Goal: Complete application form

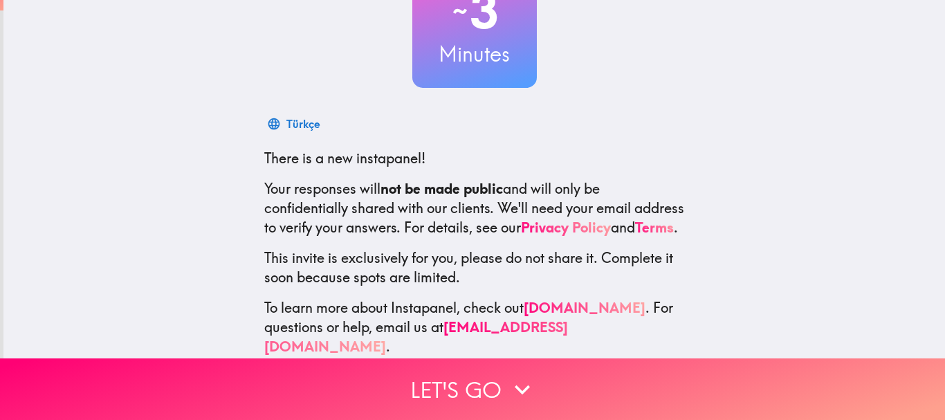
scroll to position [156, 0]
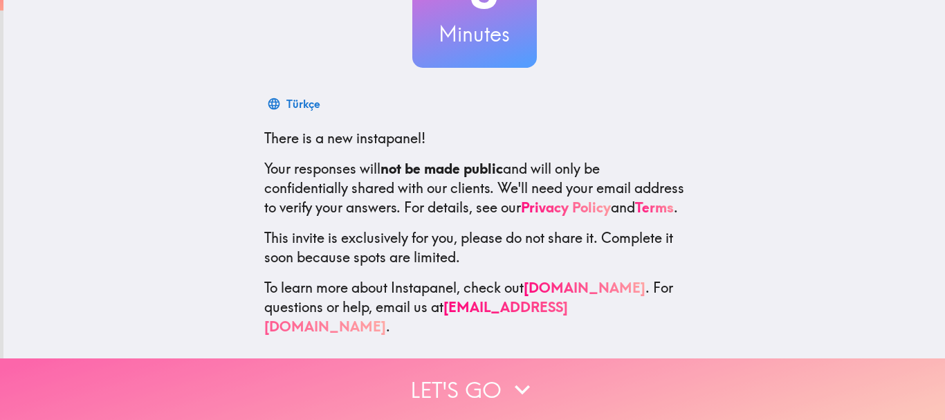
click at [488, 371] on button "Let's go" at bounding box center [472, 389] width 945 height 62
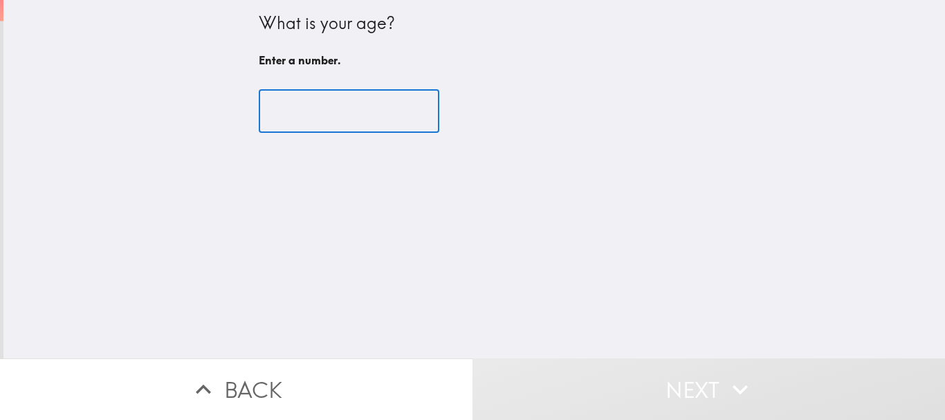
click at [303, 103] on input "number" at bounding box center [349, 111] width 181 height 43
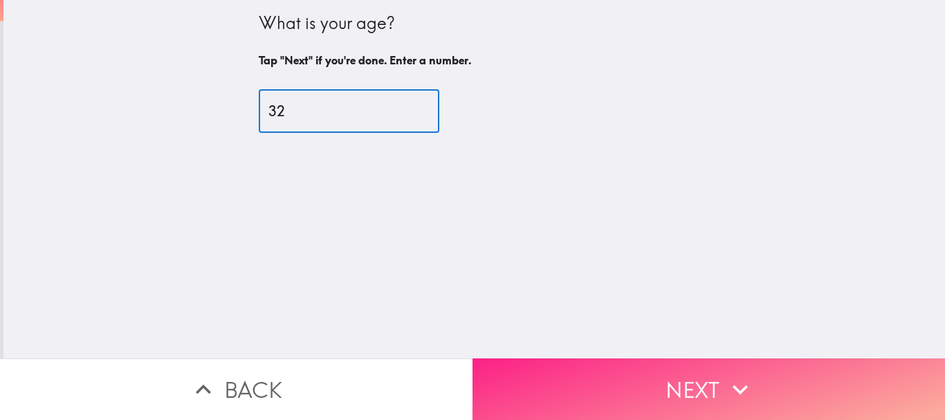
type input "32"
click at [625, 368] on button "Next" at bounding box center [708, 389] width 472 height 62
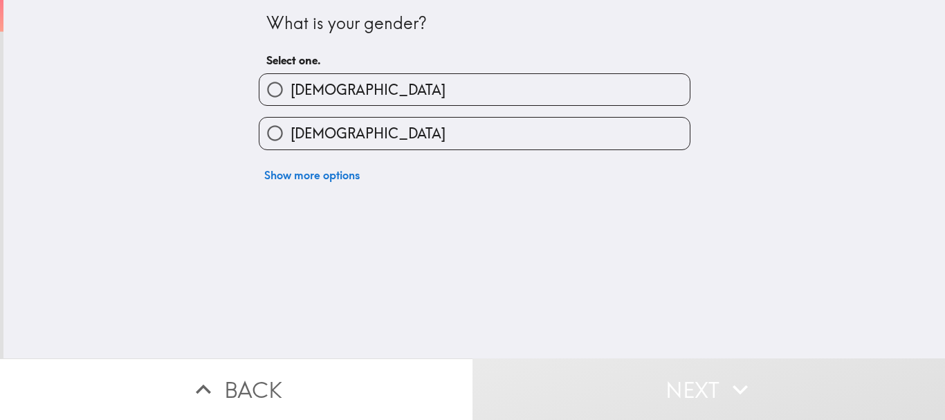
click at [448, 82] on label "[DEMOGRAPHIC_DATA]" at bounding box center [474, 89] width 430 height 31
click at [291, 82] on input "[DEMOGRAPHIC_DATA]" at bounding box center [274, 89] width 31 height 31
radio input "true"
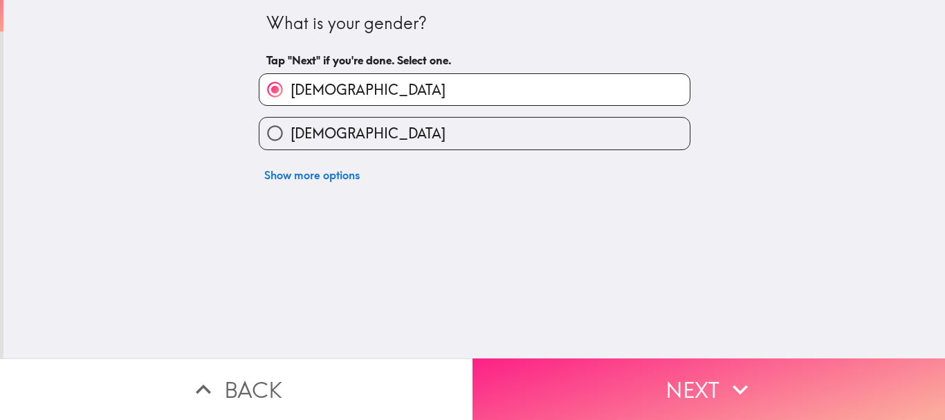
click at [715, 369] on button "Next" at bounding box center [708, 389] width 472 height 62
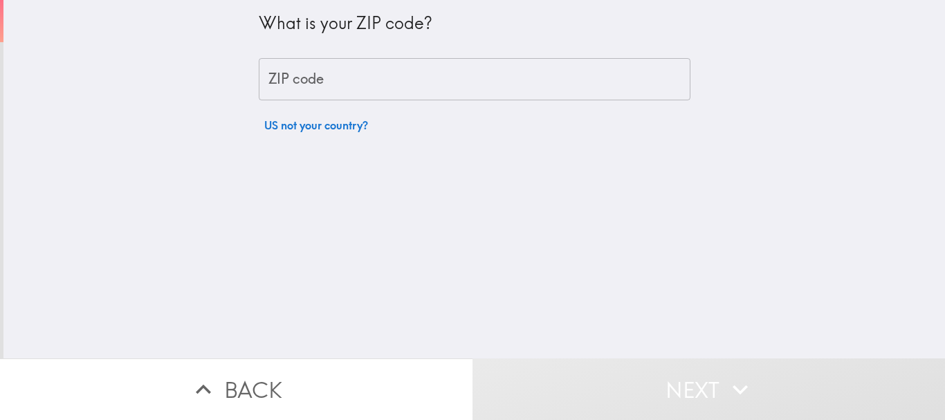
click at [318, 77] on input "ZIP code" at bounding box center [475, 79] width 432 height 43
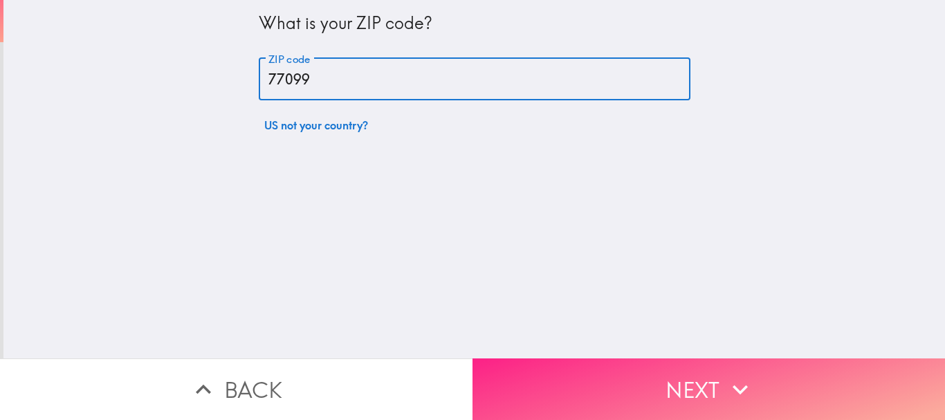
type input "77099"
click at [712, 365] on button "Next" at bounding box center [708, 389] width 472 height 62
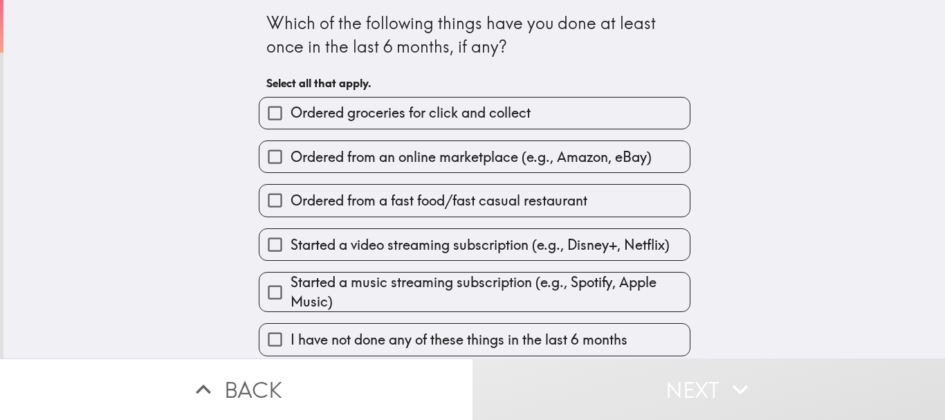
click at [441, 110] on span "Ordered groceries for click and collect" at bounding box center [411, 112] width 240 height 19
click at [291, 110] on input "Ordered groceries for click and collect" at bounding box center [274, 113] width 31 height 31
checkbox input "true"
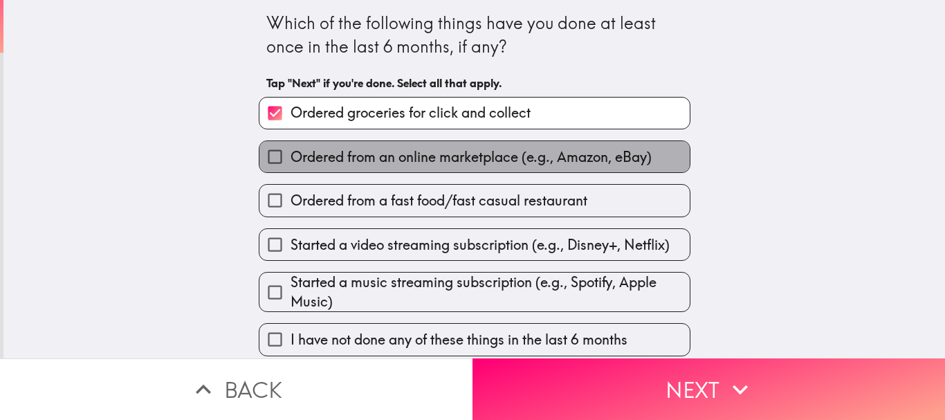
click at [432, 163] on span "Ordered from an online marketplace (e.g., Amazon, eBay)" at bounding box center [471, 156] width 361 height 19
click at [291, 163] on input "Ordered from an online marketplace (e.g., Amazon, eBay)" at bounding box center [274, 156] width 31 height 31
checkbox input "true"
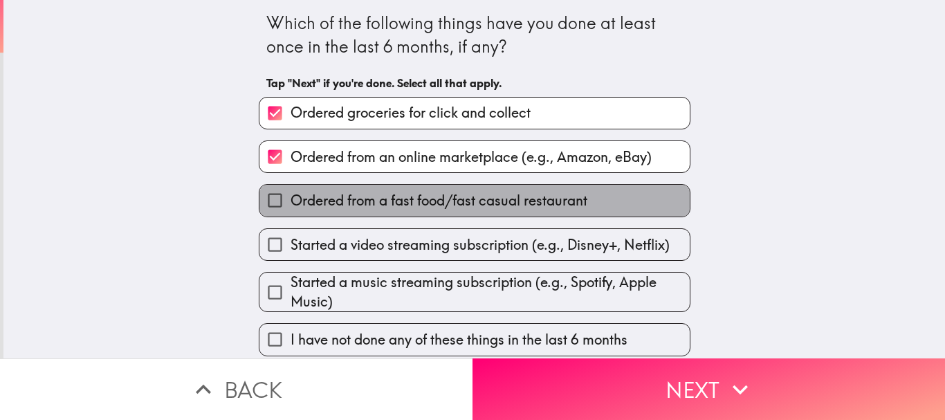
click at [527, 203] on span "Ordered from a fast food/fast casual restaurant" at bounding box center [439, 200] width 297 height 19
click at [291, 203] on input "Ordered from a fast food/fast casual restaurant" at bounding box center [274, 200] width 31 height 31
checkbox input "true"
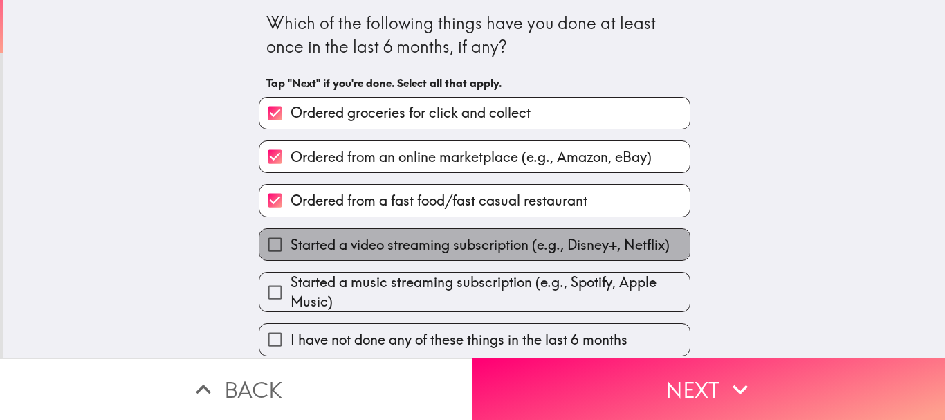
click at [520, 244] on span "Started a video streaming subscription (e.g., Disney+, Netflix)" at bounding box center [480, 244] width 379 height 19
click at [291, 244] on input "Started a video streaming subscription (e.g., Disney+, Netflix)" at bounding box center [274, 244] width 31 height 31
checkbox input "true"
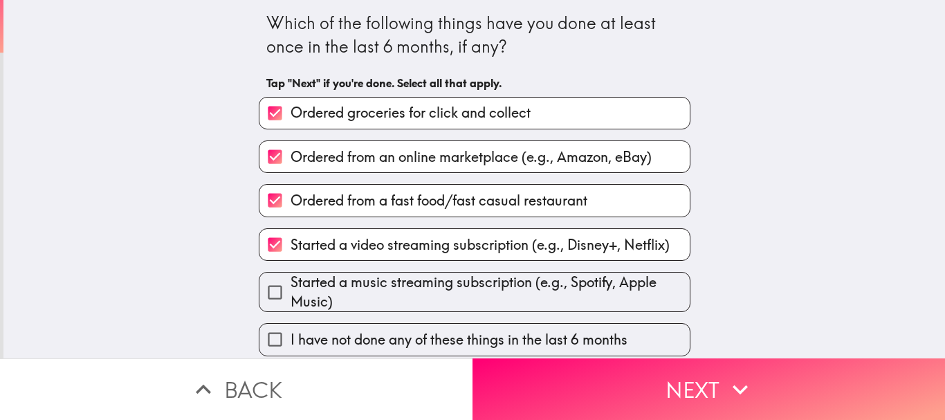
scroll to position [8, 0]
click at [394, 277] on span "Started a music streaming subscription (e.g., Spotify, Apple Music)" at bounding box center [490, 292] width 399 height 39
click at [291, 277] on input "Started a music streaming subscription (e.g., Spotify, Apple Music)" at bounding box center [274, 292] width 31 height 31
checkbox input "true"
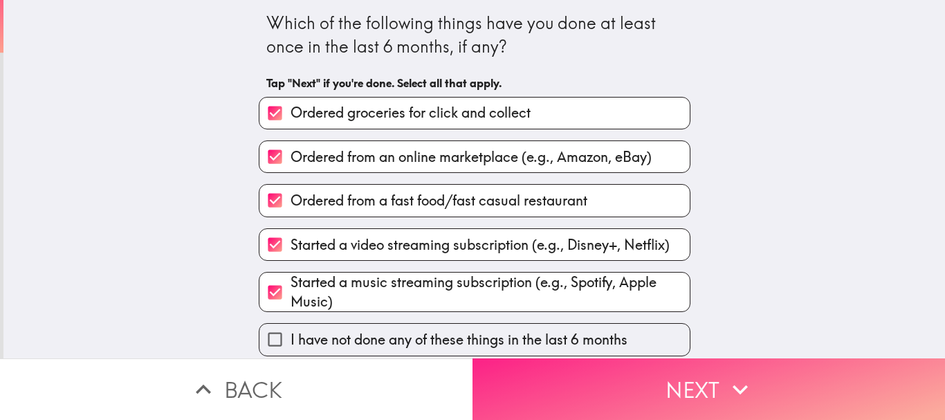
click at [715, 374] on icon "button" at bounding box center [740, 389] width 30 height 30
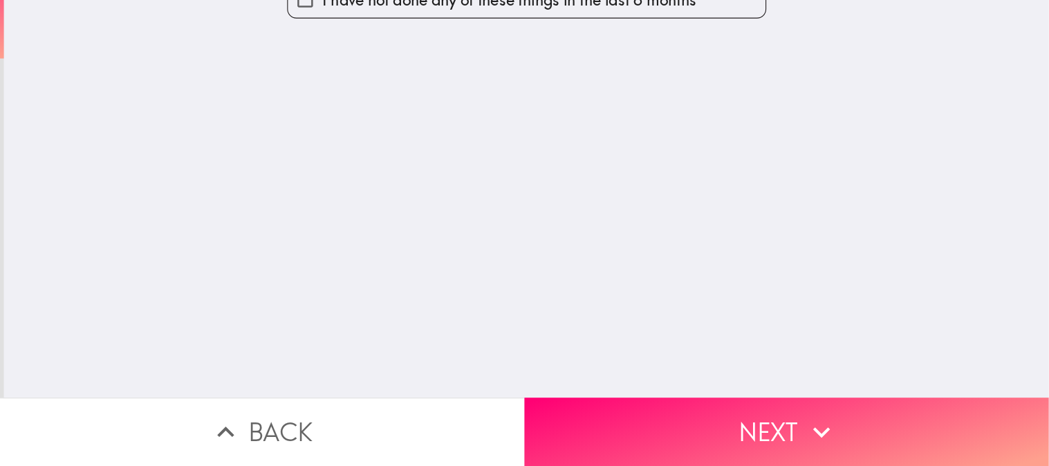
scroll to position [0, 0]
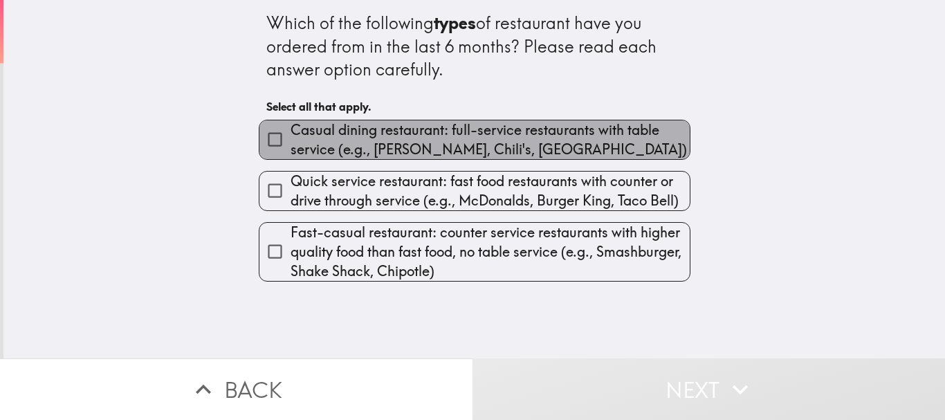
click at [379, 152] on span "Casual dining restaurant: full-service restaurants with table service (e.g., [P…" at bounding box center [490, 139] width 399 height 39
click at [291, 152] on input "Casual dining restaurant: full-service restaurants with table service (e.g., [P…" at bounding box center [274, 139] width 31 height 31
checkbox input "true"
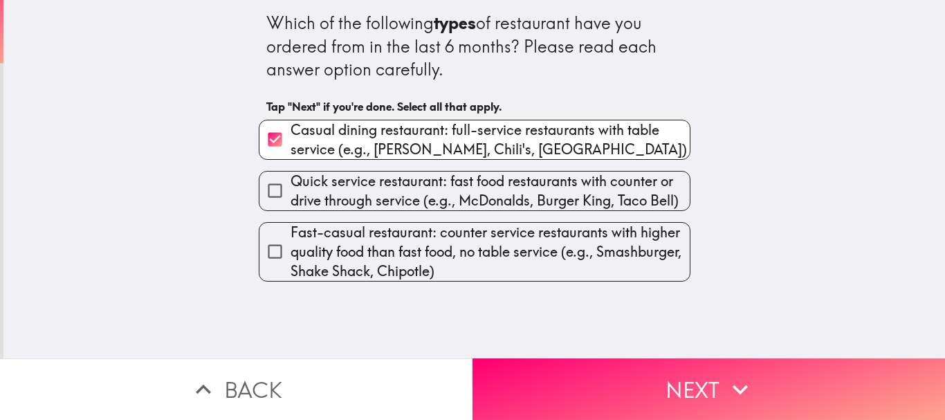
click at [423, 199] on span "Quick service restaurant: fast food restaurants with counter or drive through s…" at bounding box center [490, 191] width 399 height 39
click at [291, 199] on input "Quick service restaurant: fast food restaurants with counter or drive through s…" at bounding box center [274, 190] width 31 height 31
checkbox input "true"
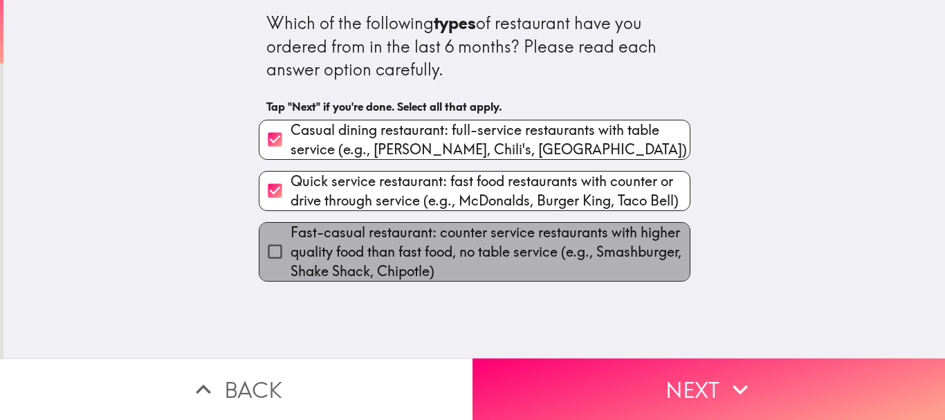
click at [488, 254] on span "Fast-casual restaurant: counter service restaurants with higher quality food th…" at bounding box center [490, 252] width 399 height 58
click at [291, 254] on input "Fast-casual restaurant: counter service restaurants with higher quality food th…" at bounding box center [274, 251] width 31 height 31
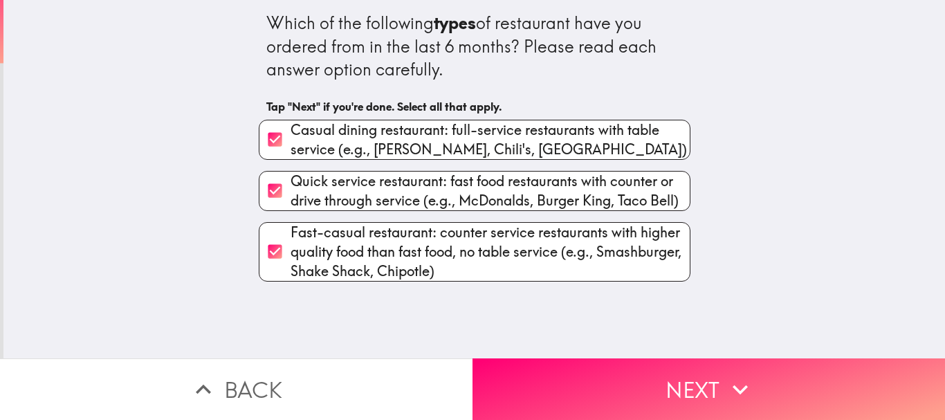
click at [480, 242] on span "Fast-casual restaurant: counter service restaurants with higher quality food th…" at bounding box center [490, 252] width 399 height 58
click at [291, 242] on input "Fast-casual restaurant: counter service restaurants with higher quality food th…" at bounding box center [274, 251] width 31 height 31
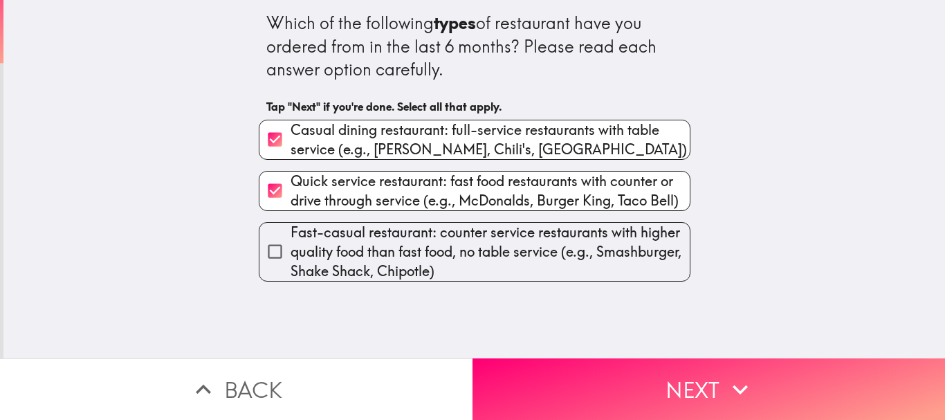
click at [453, 239] on span "Fast-casual restaurant: counter service restaurants with higher quality food th…" at bounding box center [490, 252] width 399 height 58
click at [291, 239] on input "Fast-casual restaurant: counter service restaurants with higher quality food th…" at bounding box center [274, 251] width 31 height 31
checkbox input "true"
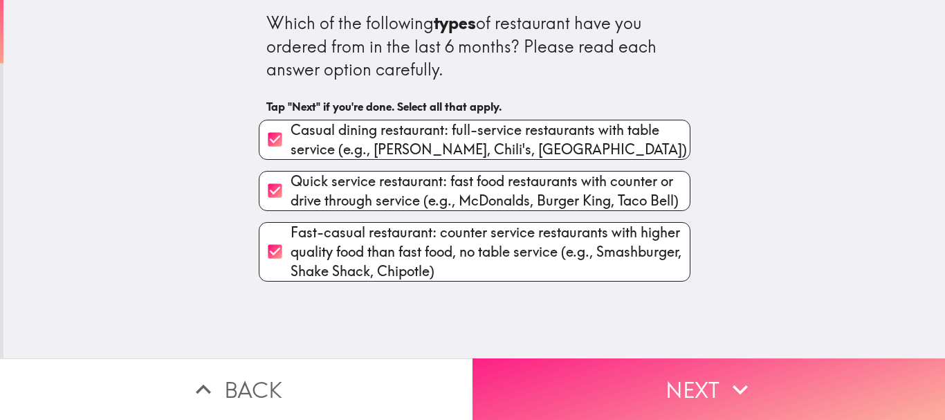
click at [611, 380] on button "Next" at bounding box center [708, 389] width 472 height 62
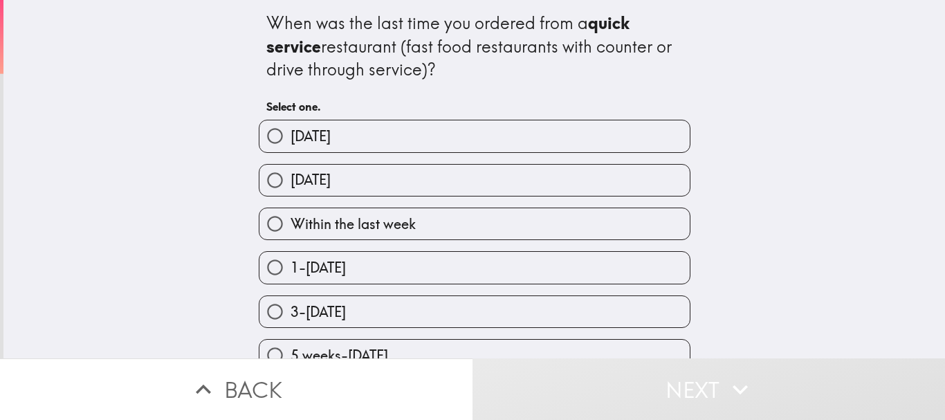
click at [356, 193] on label "[DATE]" at bounding box center [474, 180] width 430 height 31
click at [291, 193] on input "[DATE]" at bounding box center [274, 180] width 31 height 31
radio input "true"
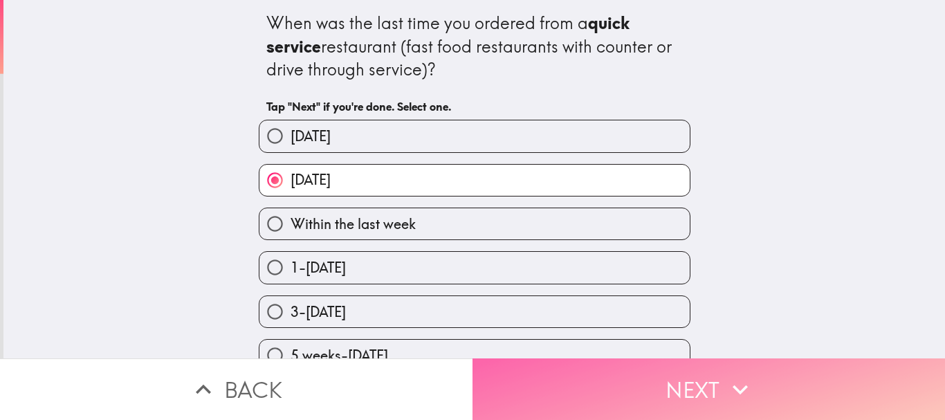
click at [643, 382] on button "Next" at bounding box center [708, 389] width 472 height 62
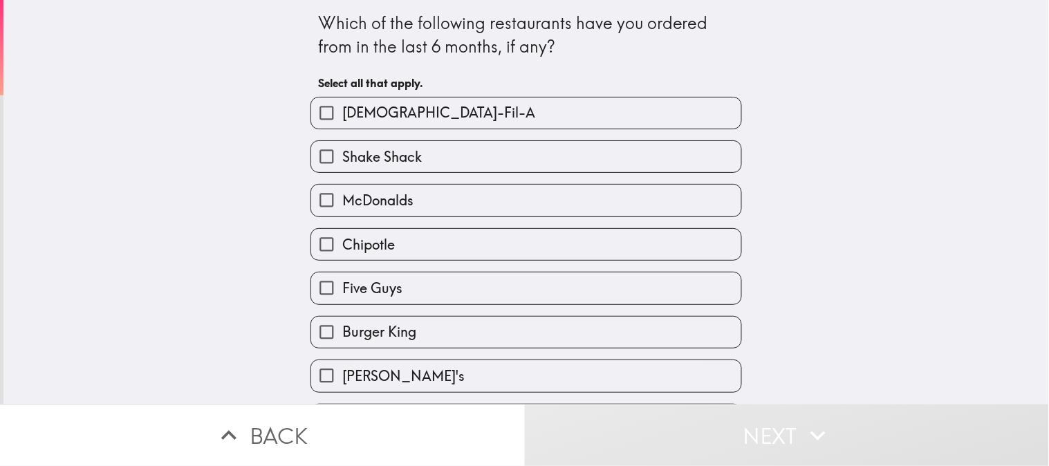
click at [347, 101] on label "[DEMOGRAPHIC_DATA]-Fil-A" at bounding box center [526, 113] width 430 height 31
click at [342, 101] on input "[DEMOGRAPHIC_DATA]-Fil-A" at bounding box center [326, 113] width 31 height 31
checkbox input "true"
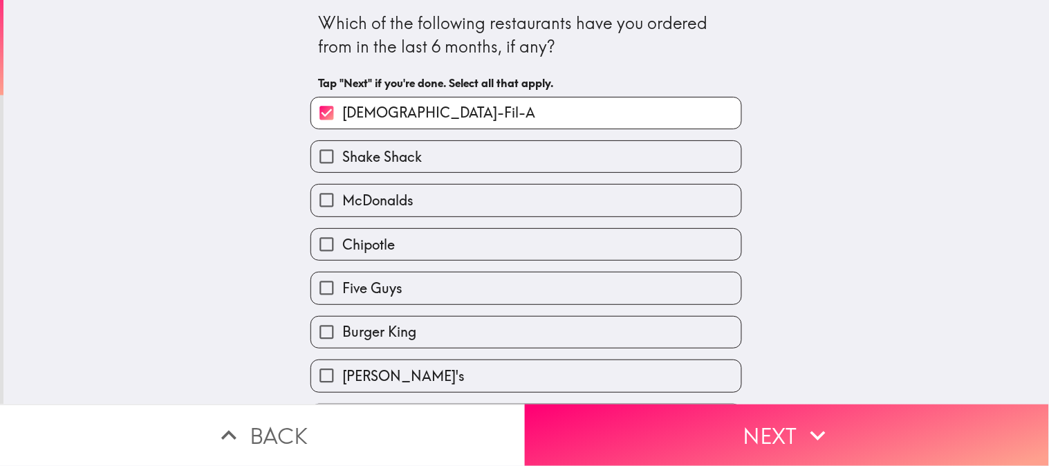
click at [370, 196] on span "McDonalds" at bounding box center [377, 200] width 71 height 19
click at [342, 196] on input "McDonalds" at bounding box center [326, 200] width 31 height 31
checkbox input "true"
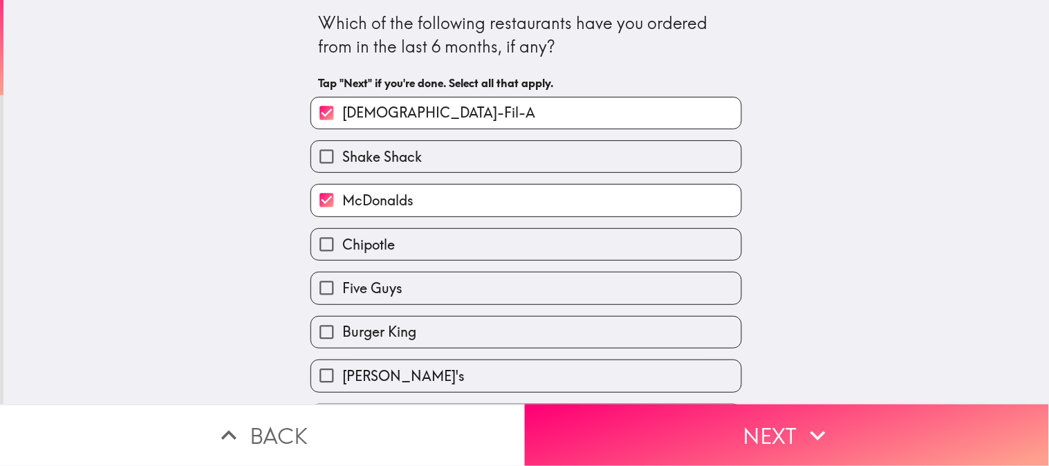
click at [379, 341] on span "Burger King" at bounding box center [379, 331] width 74 height 19
click at [342, 341] on input "Burger King" at bounding box center [326, 332] width 31 height 31
checkbox input "true"
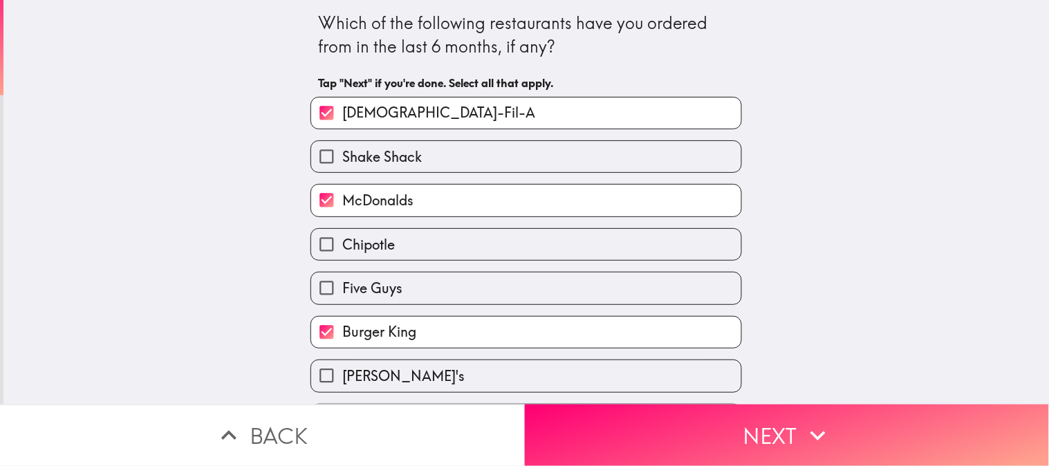
scroll to position [87, 0]
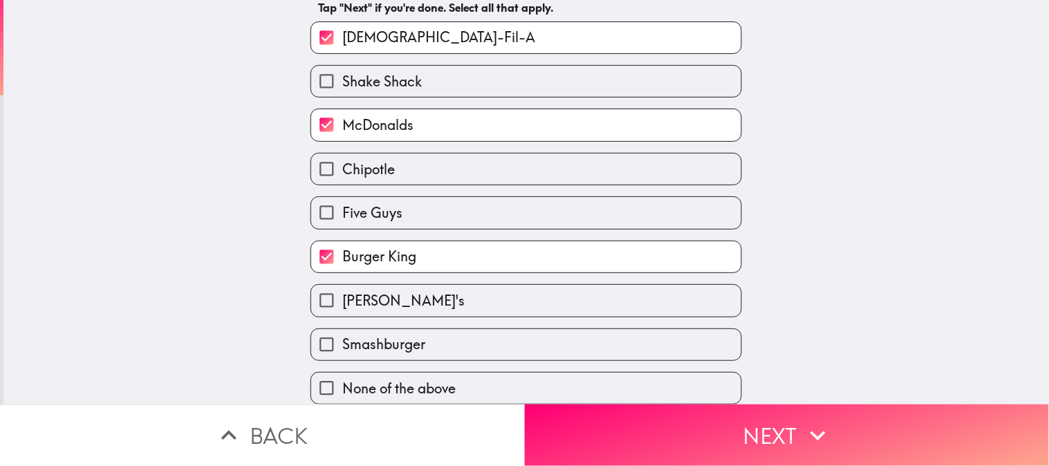
click at [419, 340] on label "Smashburger" at bounding box center [526, 344] width 430 height 31
click at [342, 340] on input "Smashburger" at bounding box center [326, 344] width 31 height 31
checkbox input "true"
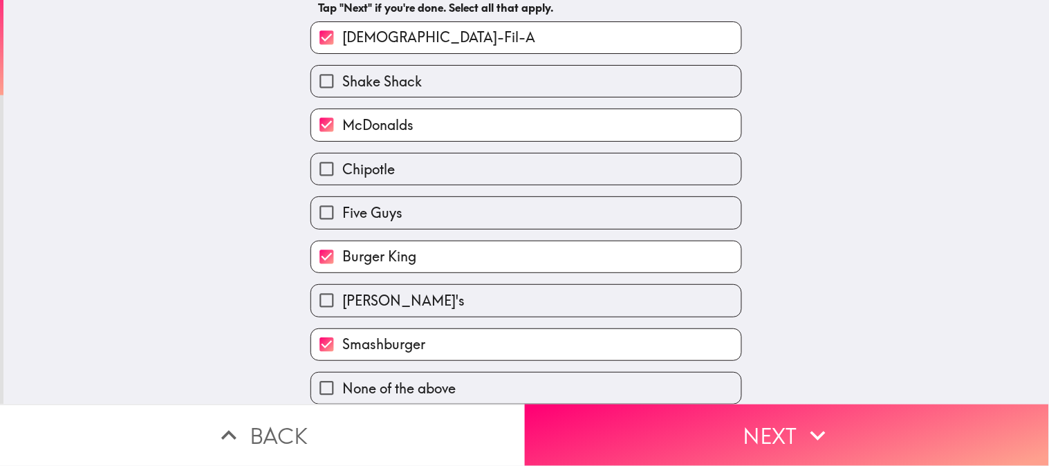
click at [437, 288] on label "[PERSON_NAME]'s" at bounding box center [526, 300] width 430 height 31
click at [342, 288] on input "[PERSON_NAME]'s" at bounding box center [326, 300] width 31 height 31
checkbox input "true"
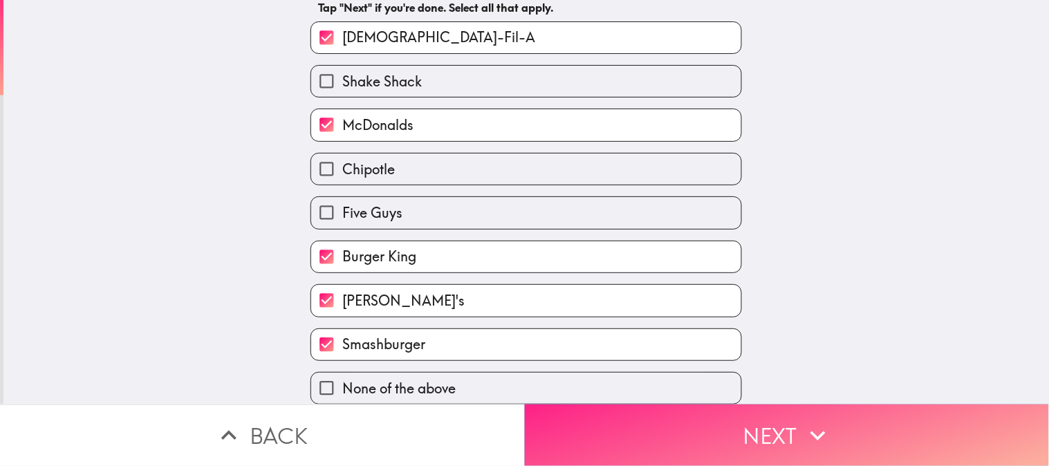
click at [715, 419] on button "Next" at bounding box center [787, 436] width 525 height 62
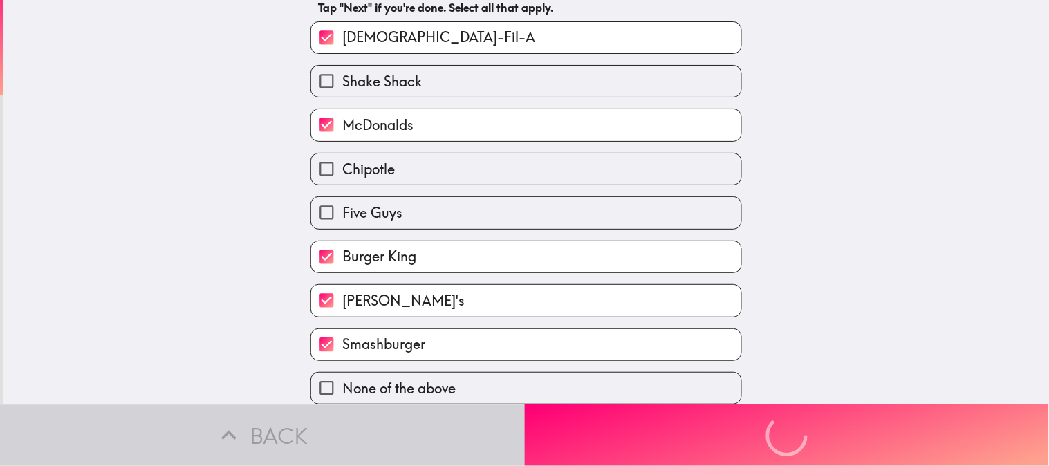
scroll to position [0, 0]
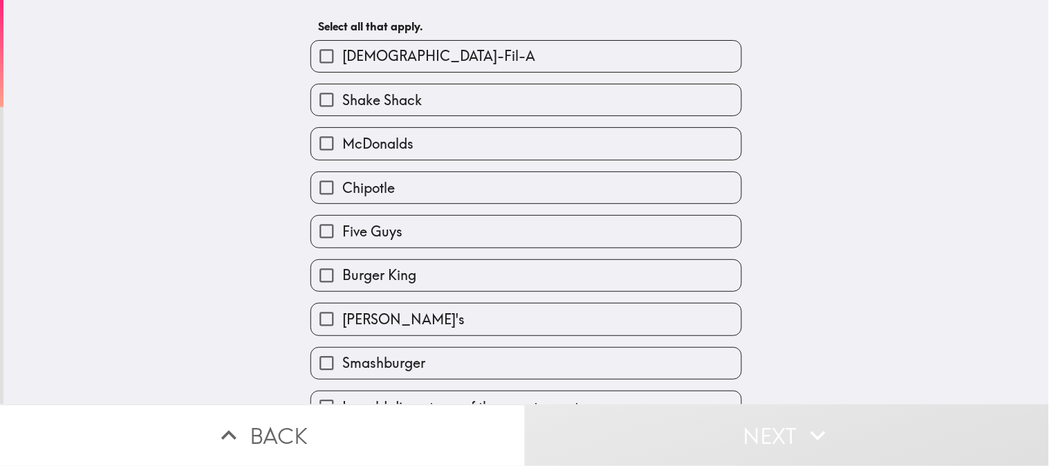
scroll to position [87, 0]
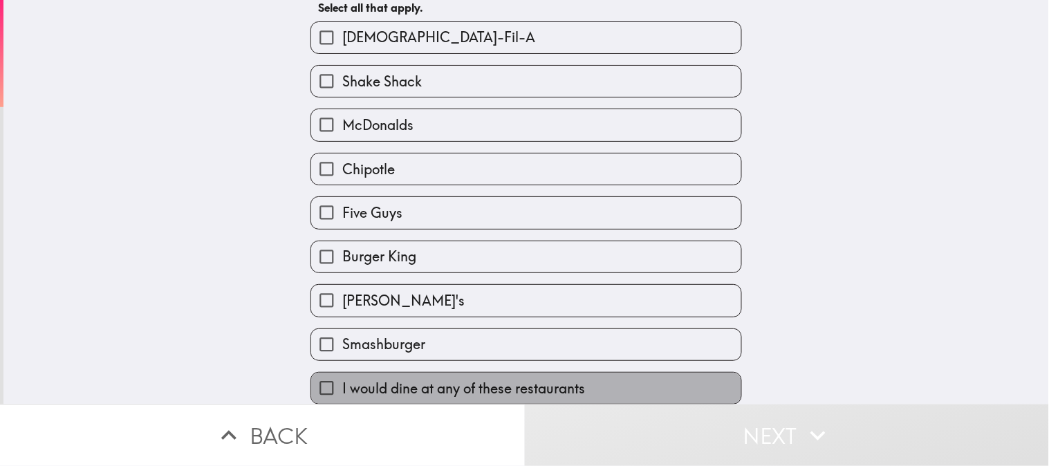
click at [583, 376] on label "I would dine at any of these restaurants" at bounding box center [526, 388] width 430 height 31
click at [342, 376] on input "I would dine at any of these restaurants" at bounding box center [326, 388] width 31 height 31
checkbox input "true"
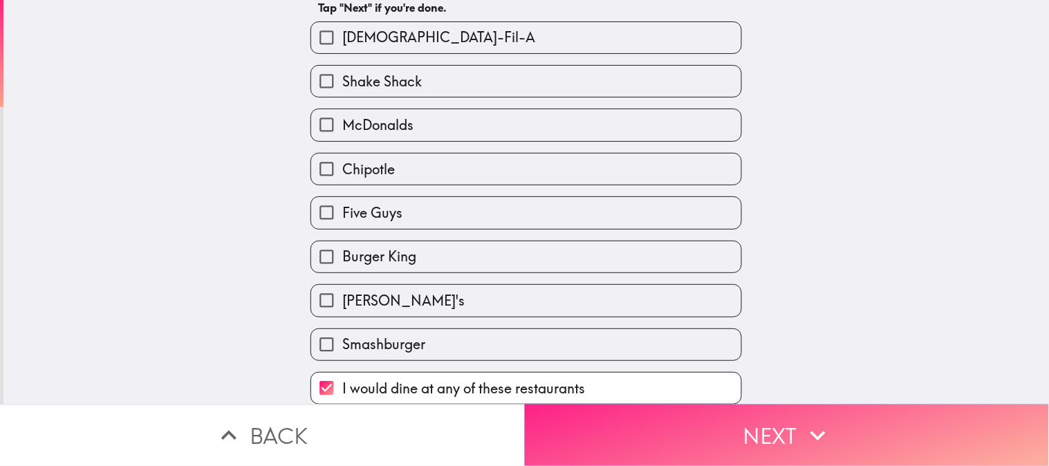
click at [627, 419] on button "Next" at bounding box center [787, 436] width 525 height 62
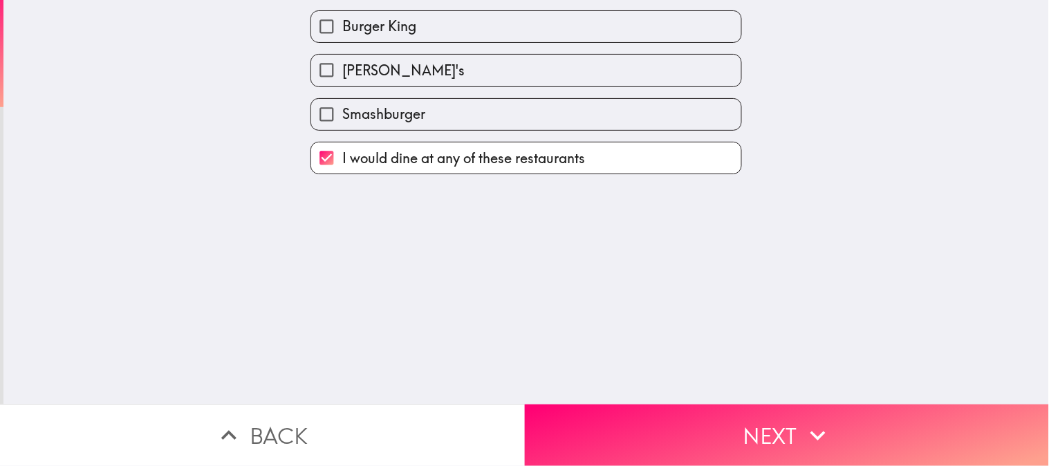
scroll to position [0, 0]
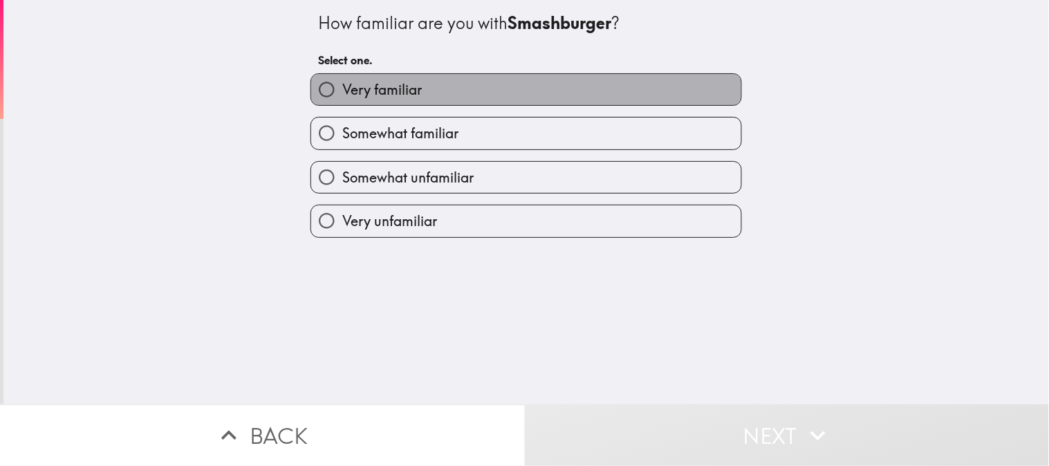
click at [370, 105] on label "Very familiar" at bounding box center [526, 89] width 430 height 31
click at [342, 105] on input "Very familiar" at bounding box center [326, 89] width 31 height 31
radio input "true"
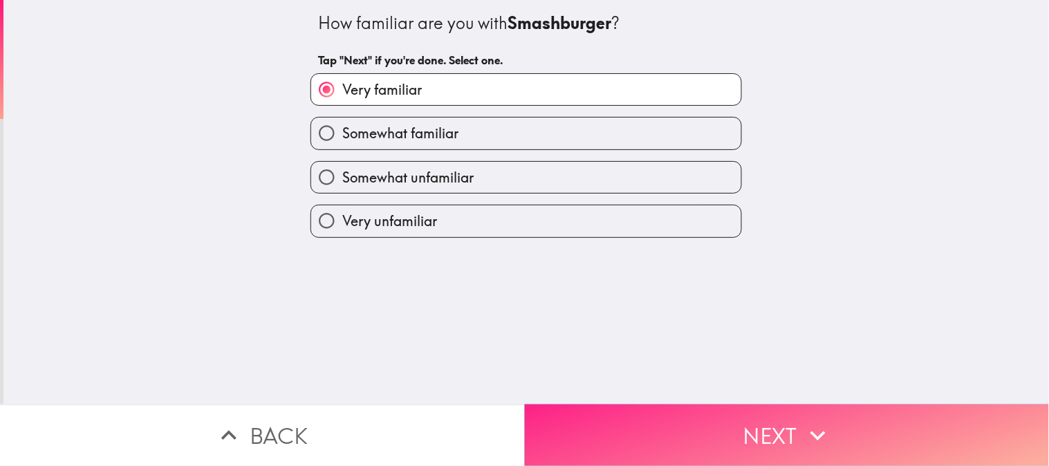
click at [715, 416] on button "Next" at bounding box center [787, 436] width 525 height 62
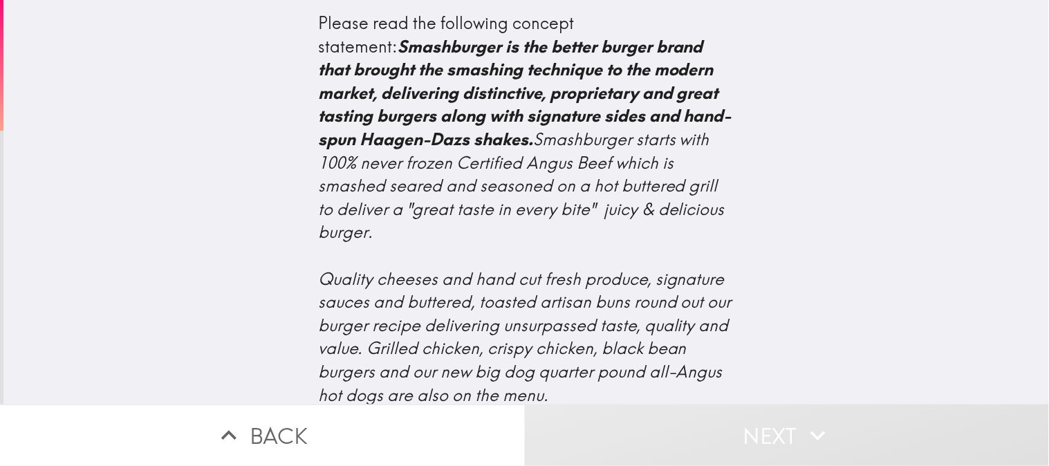
drag, startPoint x: 517, startPoint y: 163, endPoint x: 903, endPoint y: 275, distance: 402.1
click at [715, 141] on div "Please read the following concept statement: Smashburger is the better burger b…" at bounding box center [526, 202] width 1046 height 405
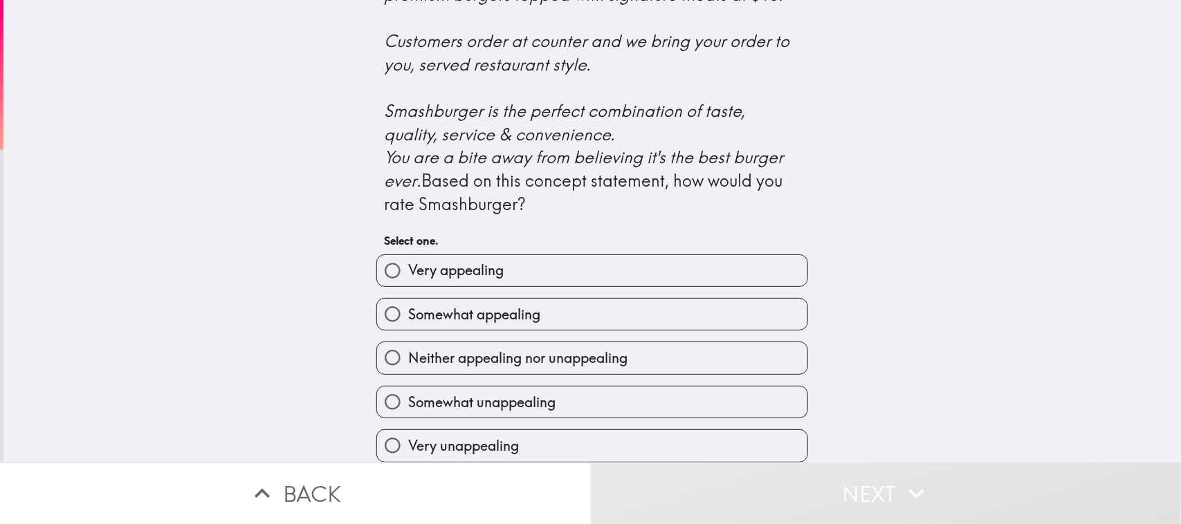
scroll to position [576, 0]
click at [554, 261] on label "Very appealing" at bounding box center [592, 270] width 430 height 31
click at [408, 261] on input "Very appealing" at bounding box center [392, 270] width 31 height 31
radio input "true"
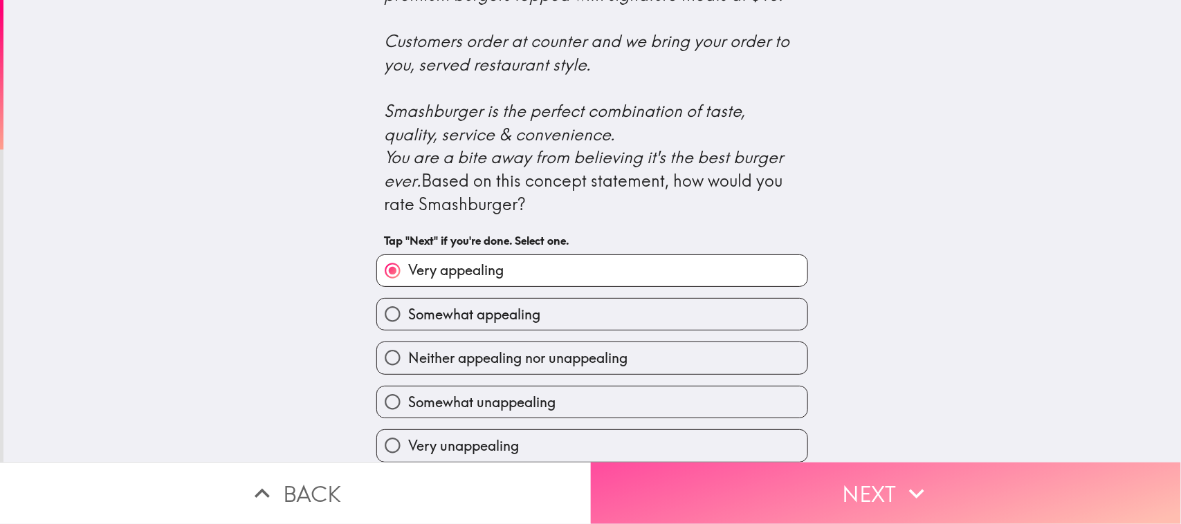
drag, startPoint x: 755, startPoint y: 490, endPoint x: 1180, endPoint y: 482, distance: 424.8
click at [715, 419] on button "Next" at bounding box center [886, 494] width 591 height 62
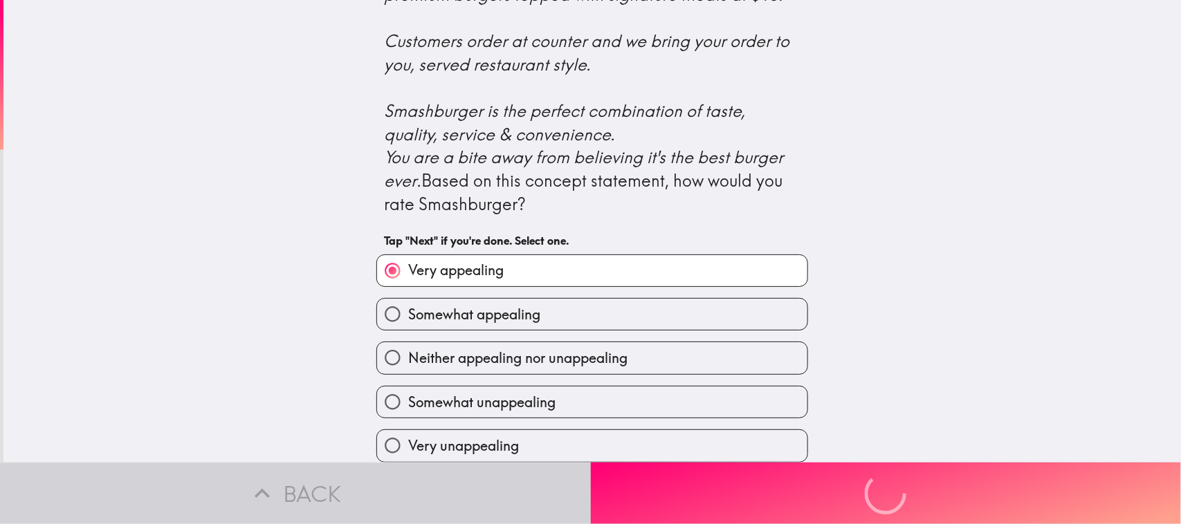
scroll to position [0, 0]
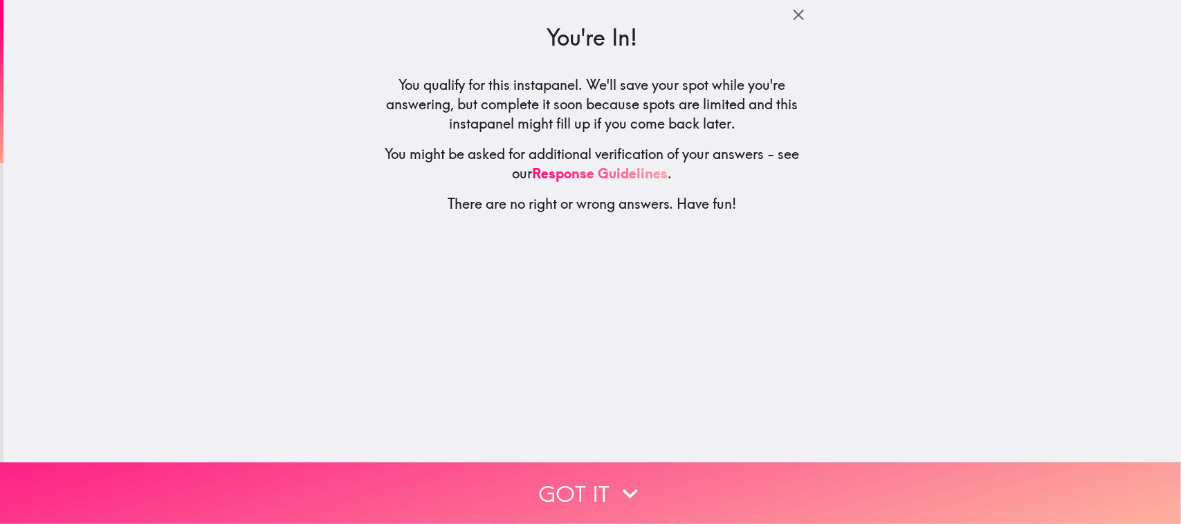
click at [625, 419] on icon "button" at bounding box center [630, 494] width 30 height 30
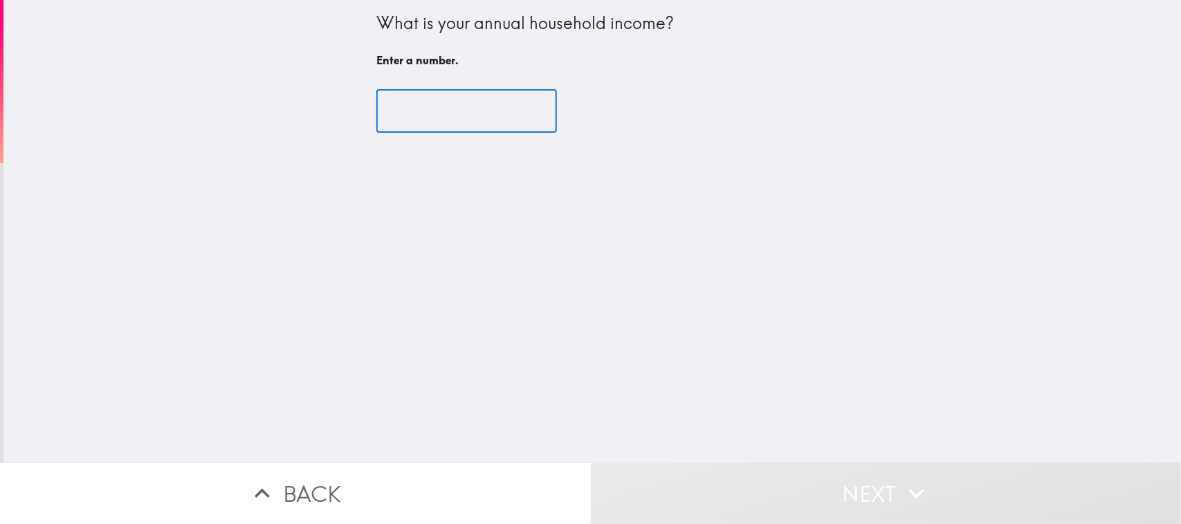
click at [410, 113] on input "number" at bounding box center [466, 111] width 181 height 43
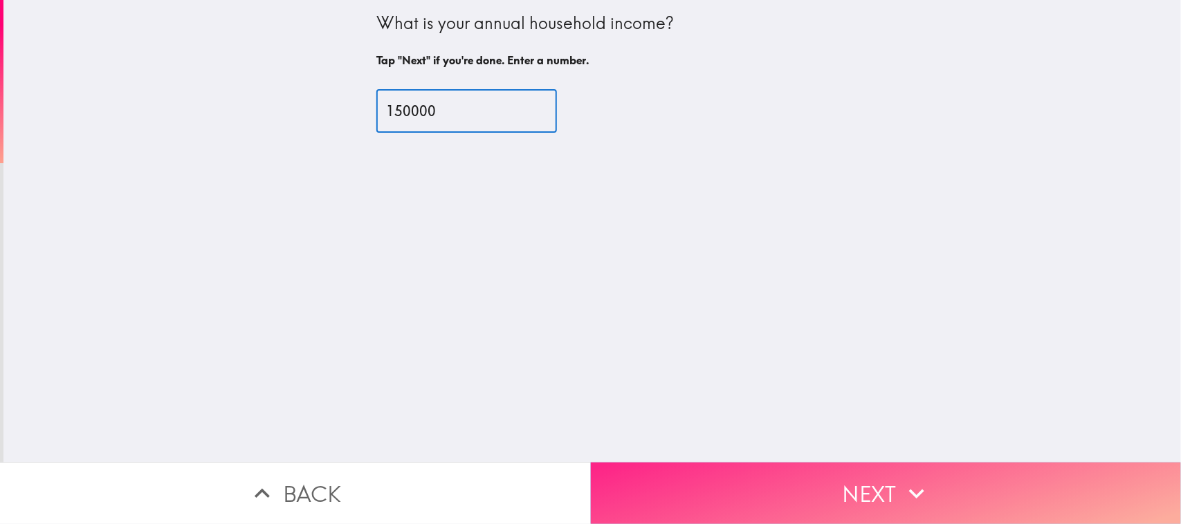
type input "150000"
click at [715, 419] on button "Next" at bounding box center [886, 494] width 591 height 62
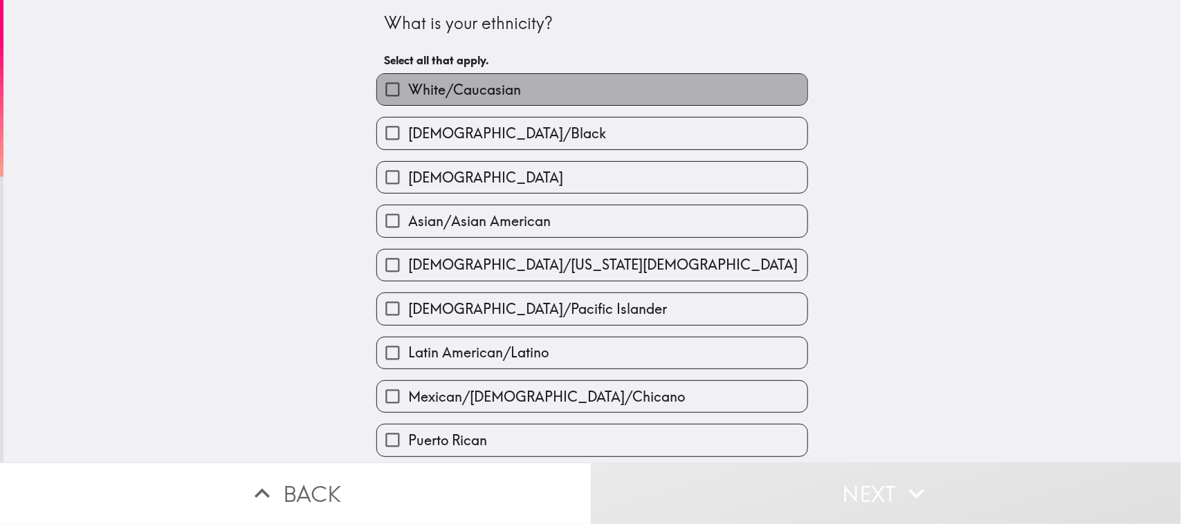
click at [553, 92] on label "White/Caucasian" at bounding box center [592, 89] width 430 height 31
click at [408, 92] on input "White/Caucasian" at bounding box center [392, 89] width 31 height 31
checkbox input "true"
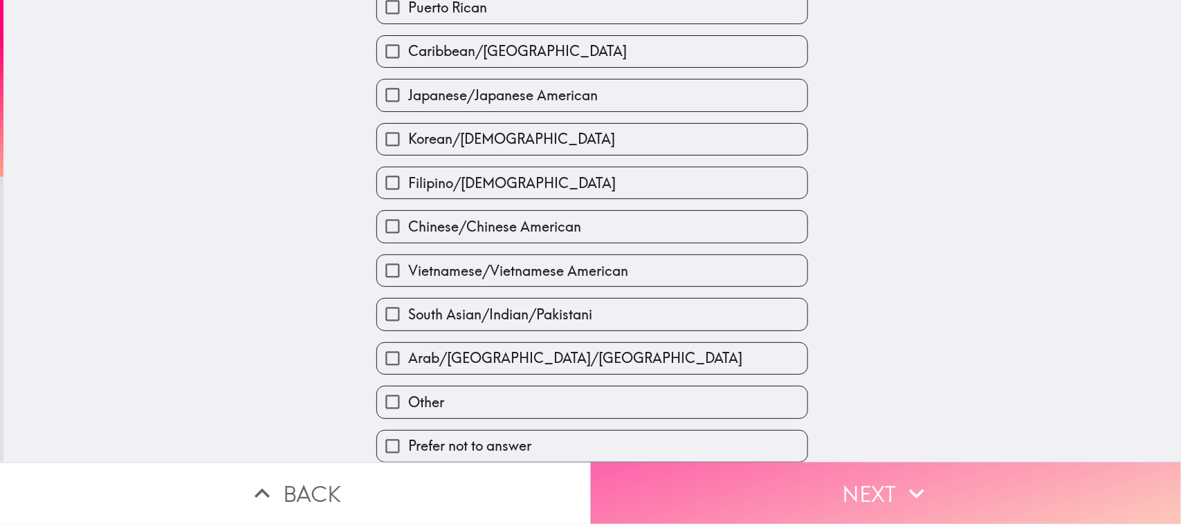
click at [715, 419] on button "Next" at bounding box center [886, 494] width 591 height 62
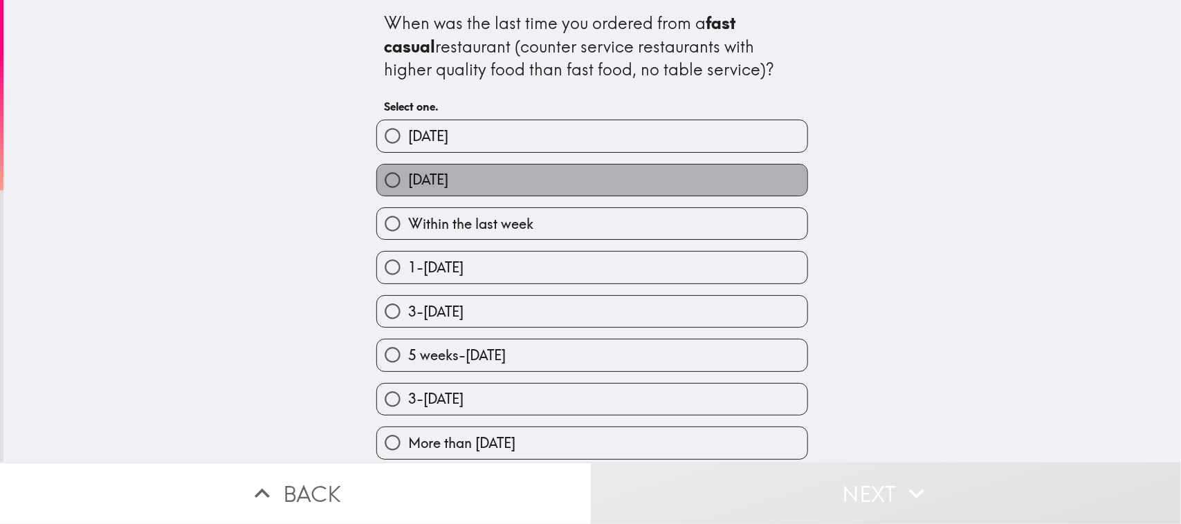
click at [425, 181] on span "[DATE]" at bounding box center [428, 179] width 40 height 19
click at [408, 181] on input "[DATE]" at bounding box center [392, 180] width 31 height 31
radio input "true"
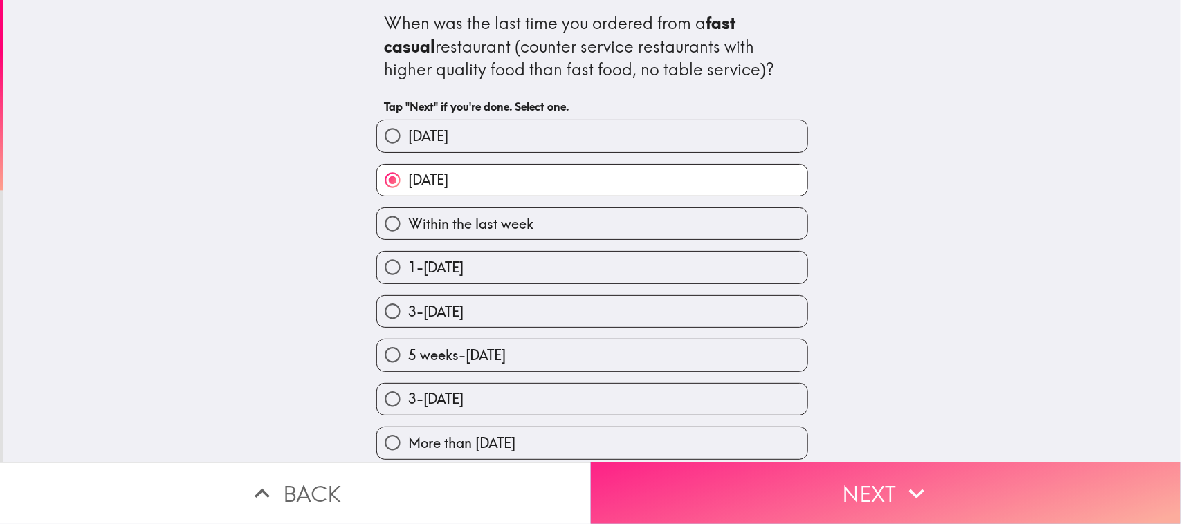
click at [715, 419] on button "Next" at bounding box center [886, 494] width 591 height 62
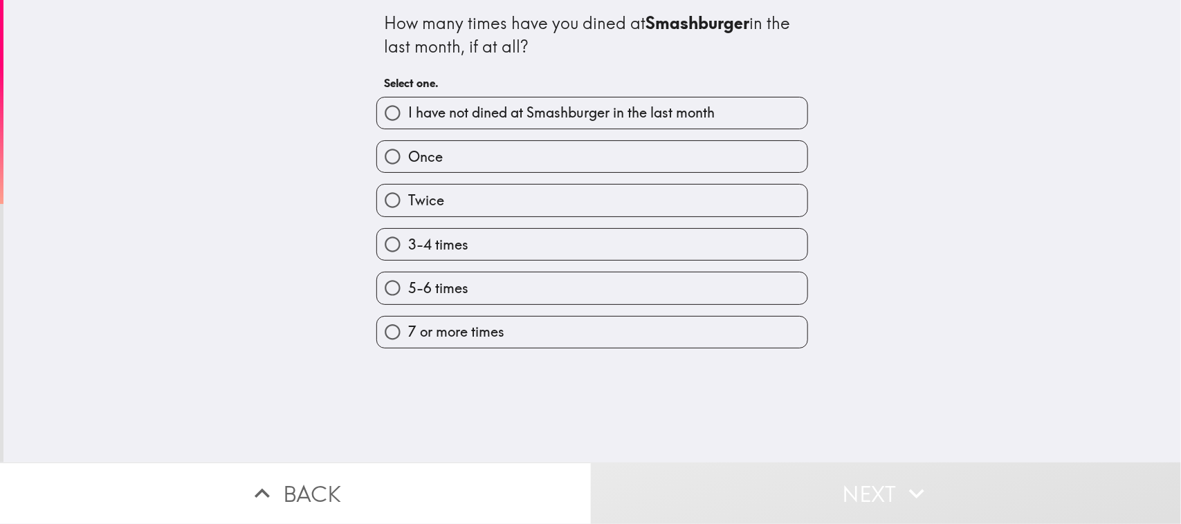
click at [469, 288] on label "5-6 times" at bounding box center [592, 288] width 430 height 31
click at [408, 288] on input "5-6 times" at bounding box center [392, 288] width 31 height 31
radio input "true"
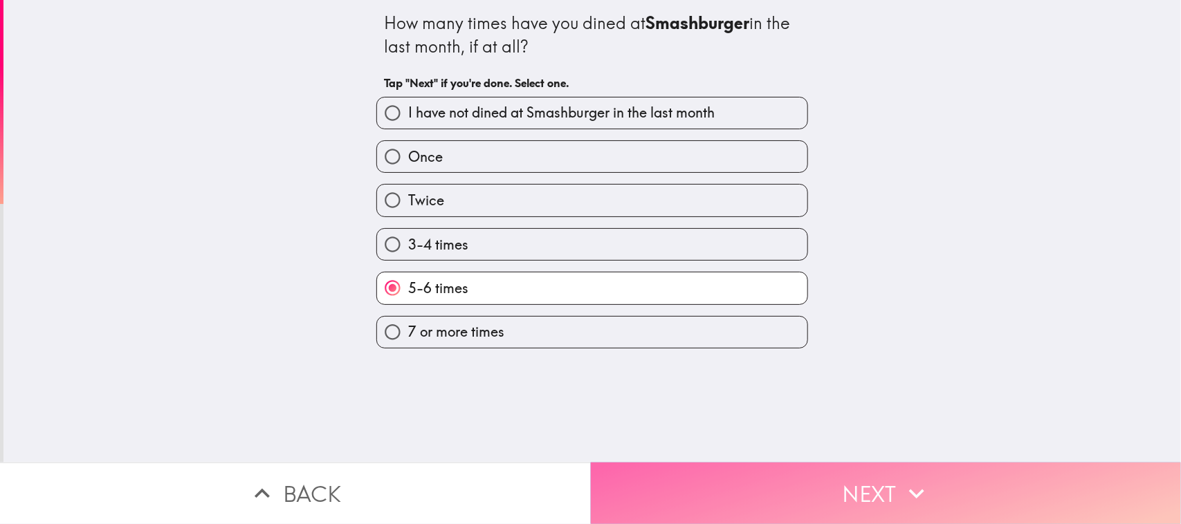
click at [715, 419] on button "Next" at bounding box center [886, 494] width 591 height 62
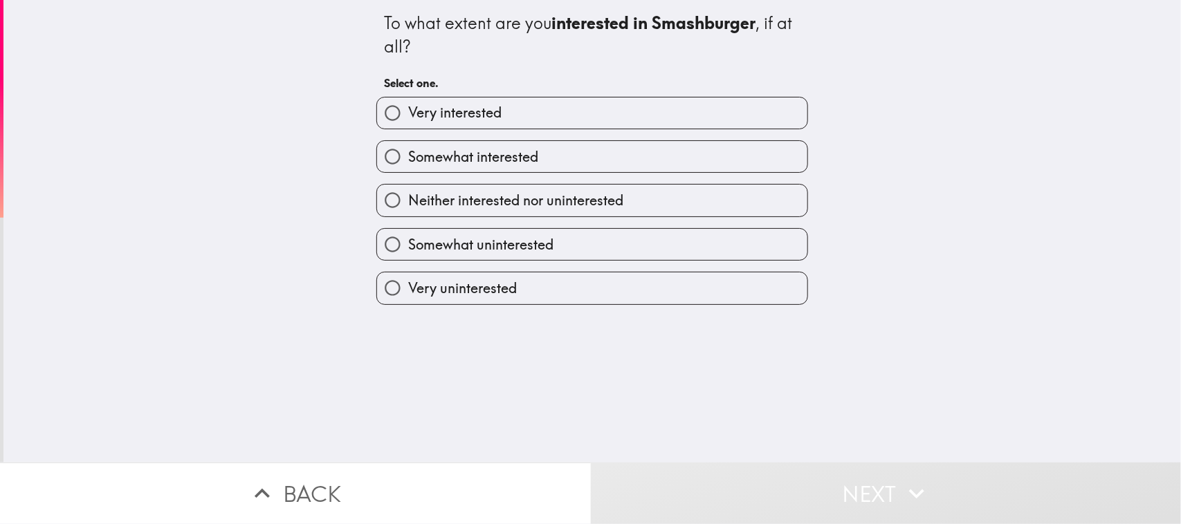
click at [531, 122] on label "Very interested" at bounding box center [592, 113] width 430 height 31
click at [408, 122] on input "Very interested" at bounding box center [392, 113] width 31 height 31
radio input "true"
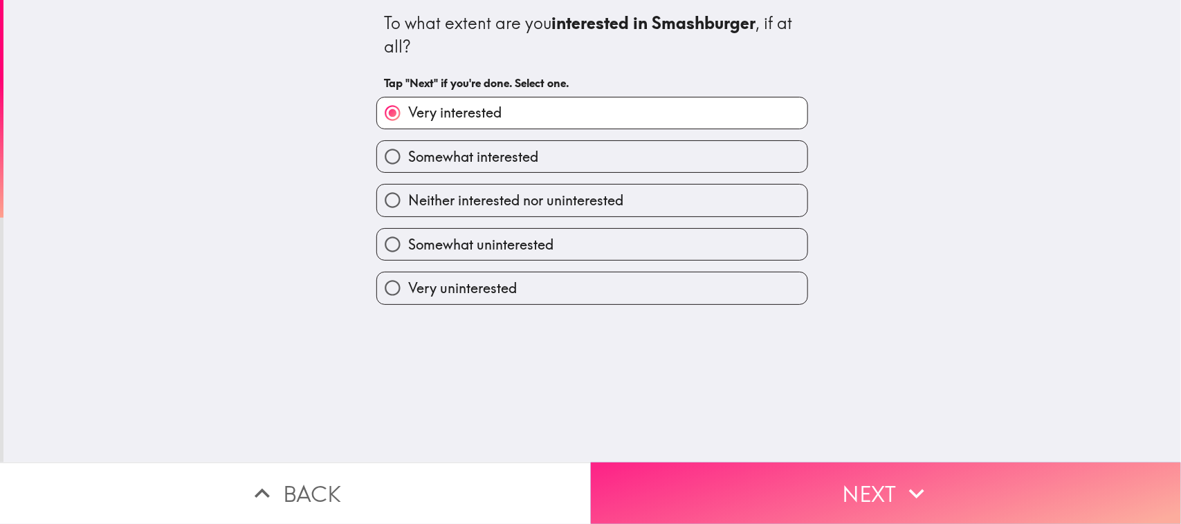
click at [715, 419] on button "Next" at bounding box center [886, 494] width 591 height 62
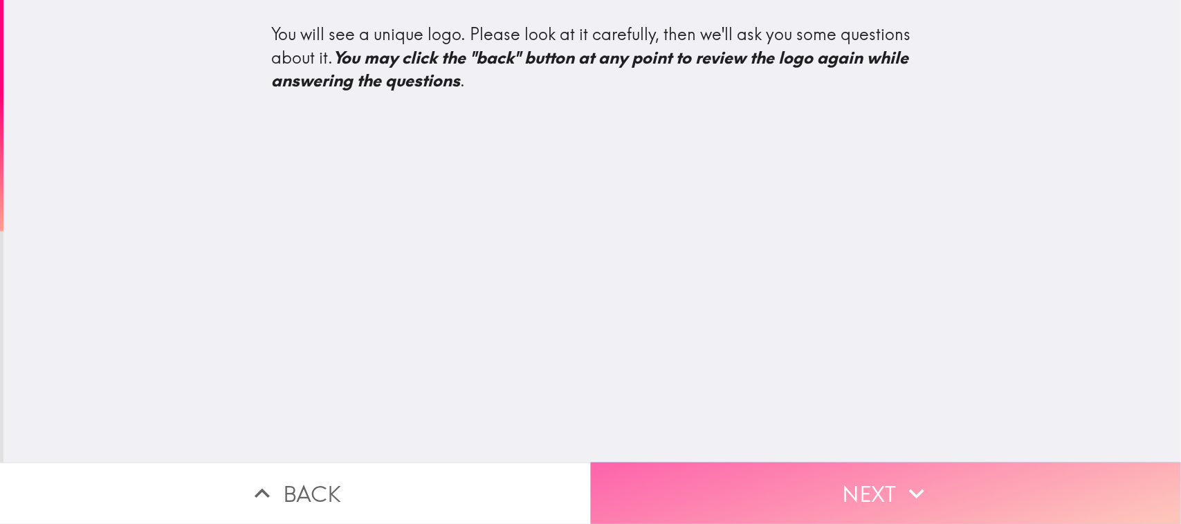
click at [715, 419] on button "Next" at bounding box center [886, 494] width 591 height 62
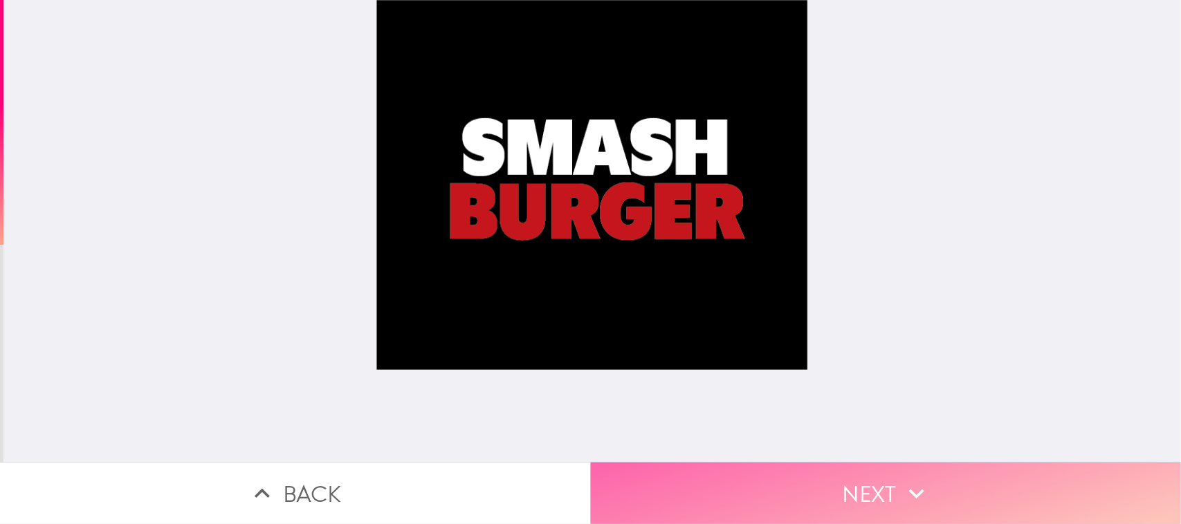
click at [715, 419] on button "Next" at bounding box center [886, 494] width 591 height 62
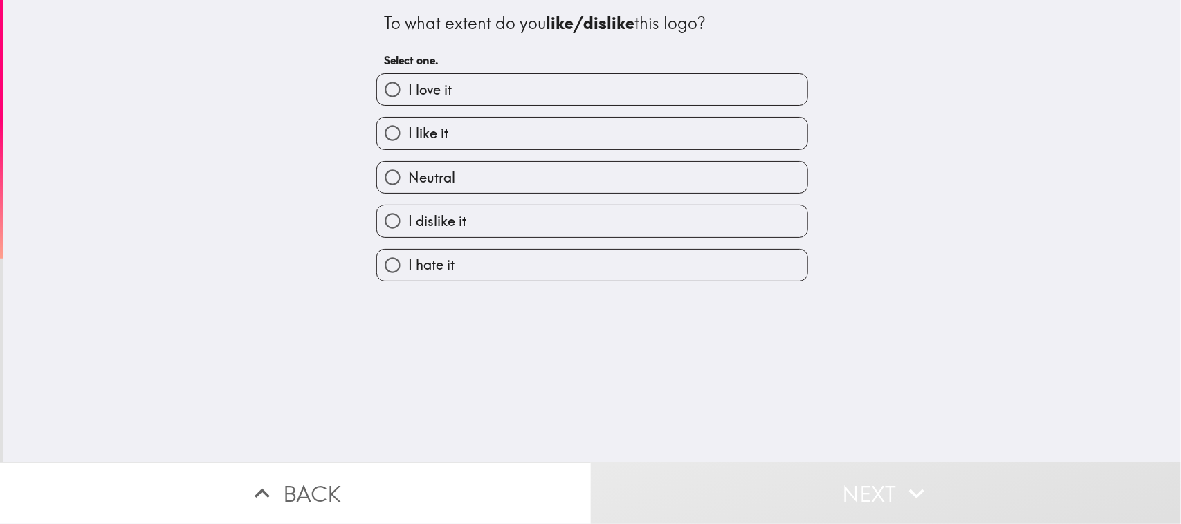
click at [500, 77] on label "I love it" at bounding box center [592, 89] width 430 height 31
click at [408, 77] on input "I love it" at bounding box center [392, 89] width 31 height 31
radio input "true"
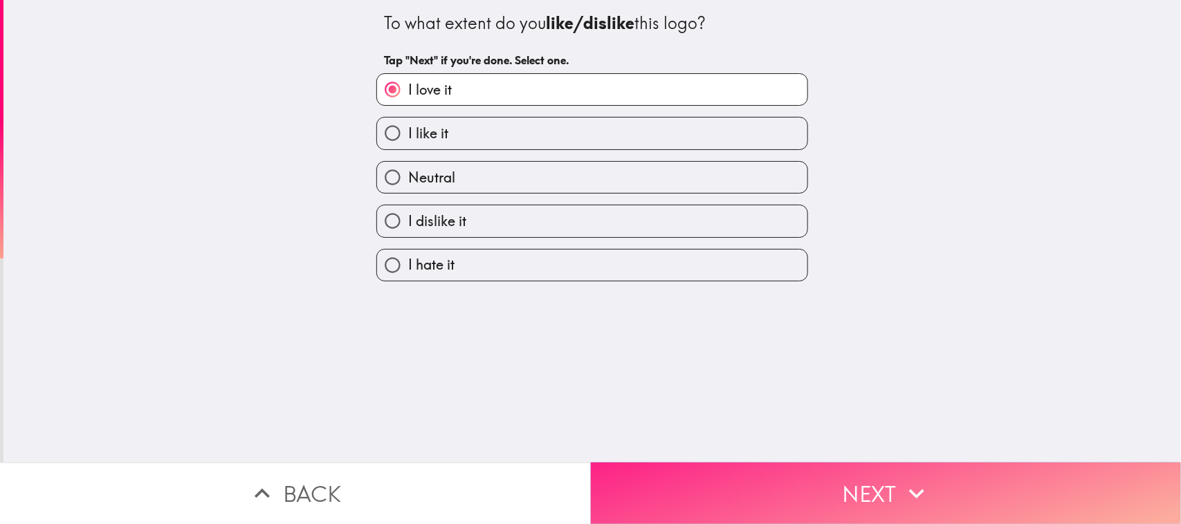
click at [715, 419] on button "Next" at bounding box center [886, 494] width 591 height 62
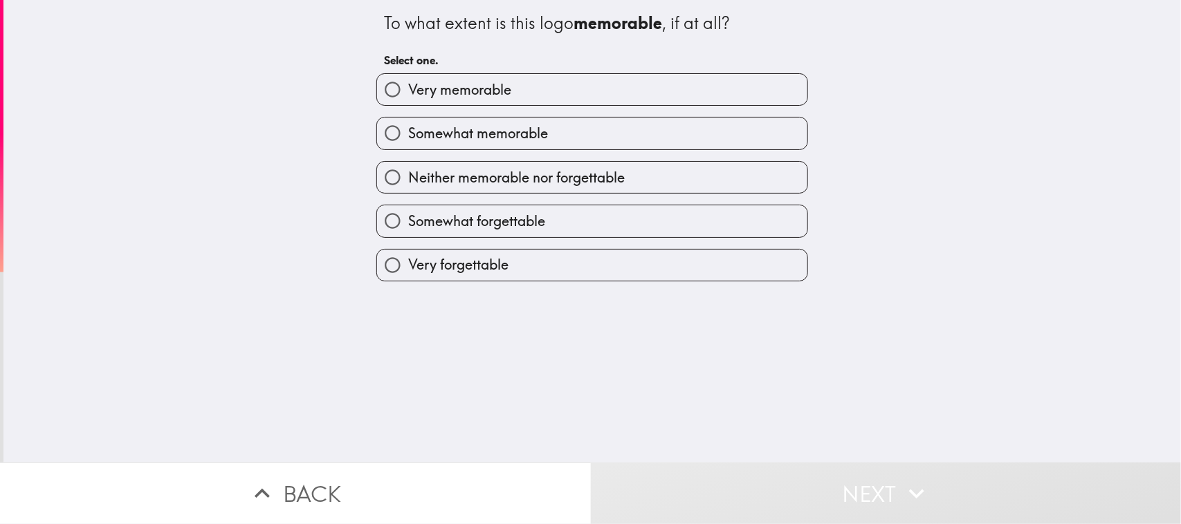
click at [479, 95] on span "Very memorable" at bounding box center [459, 89] width 103 height 19
click at [408, 95] on input "Very memorable" at bounding box center [392, 89] width 31 height 31
radio input "true"
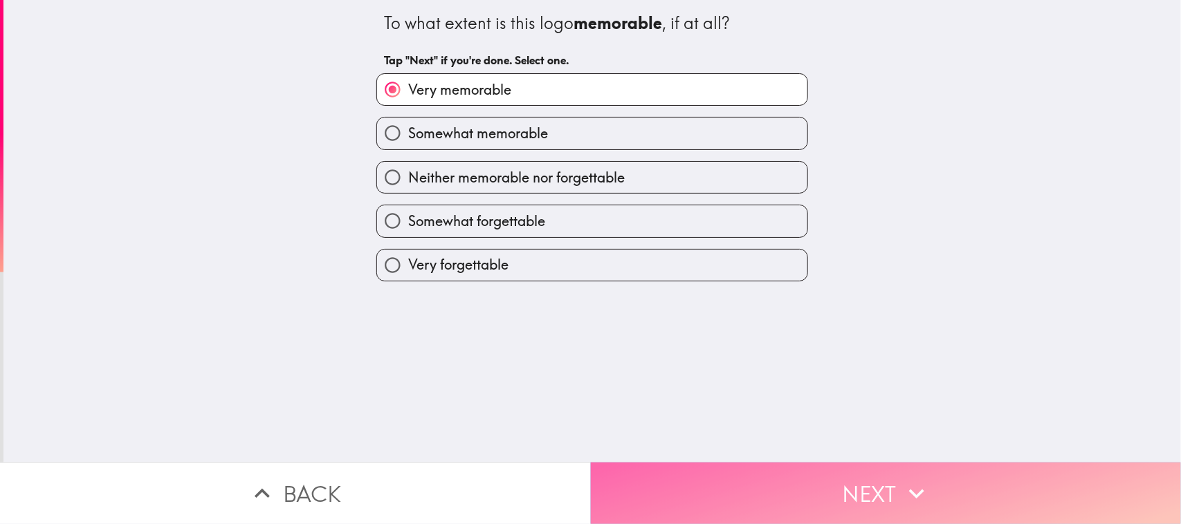
click at [715, 419] on button "Next" at bounding box center [886, 494] width 591 height 62
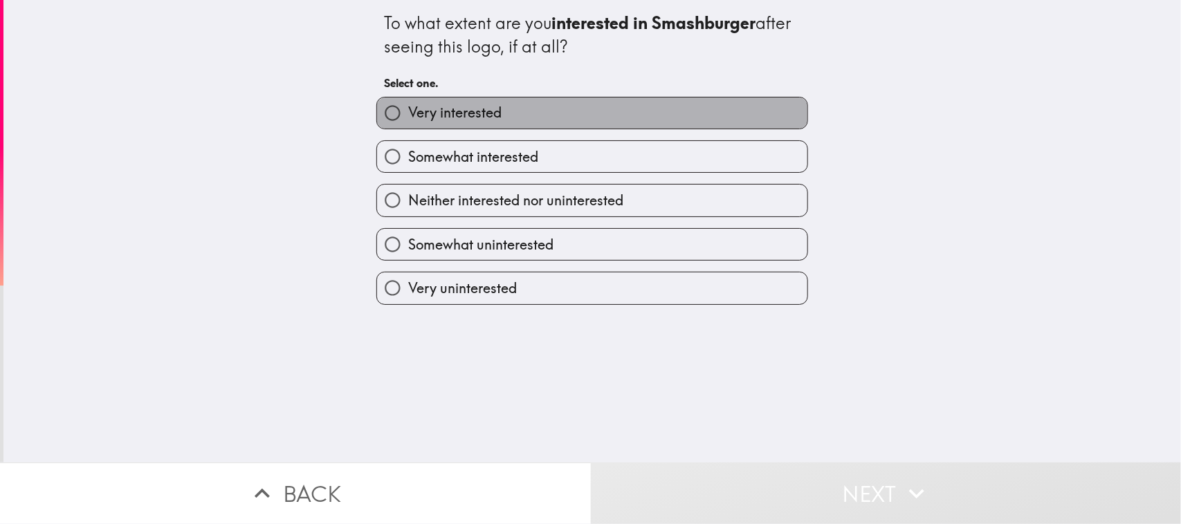
click at [455, 109] on span "Very interested" at bounding box center [454, 112] width 93 height 19
click at [408, 109] on input "Very interested" at bounding box center [392, 113] width 31 height 31
radio input "true"
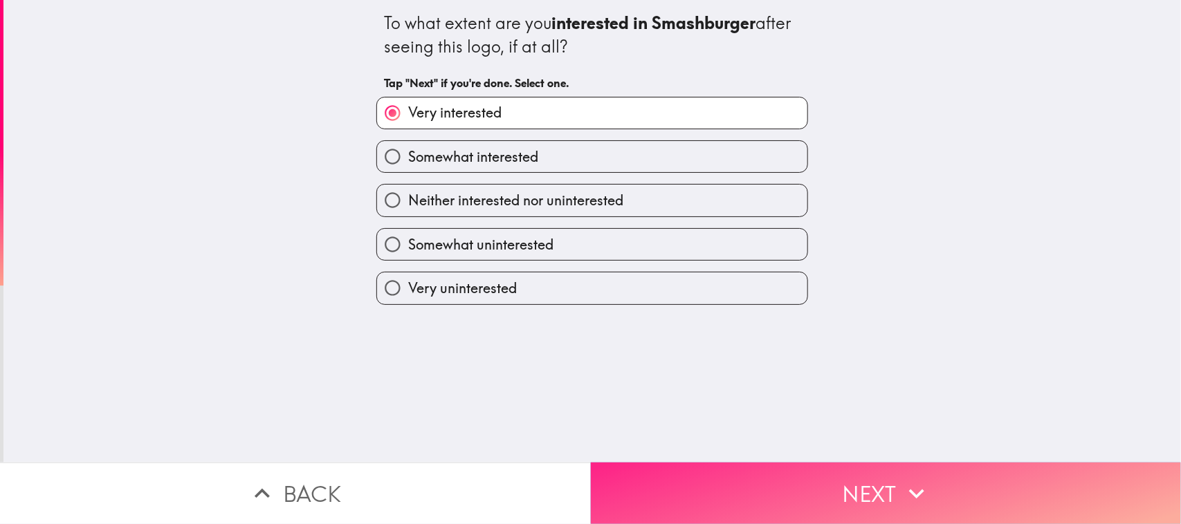
click at [715, 419] on button "Next" at bounding box center [886, 494] width 591 height 62
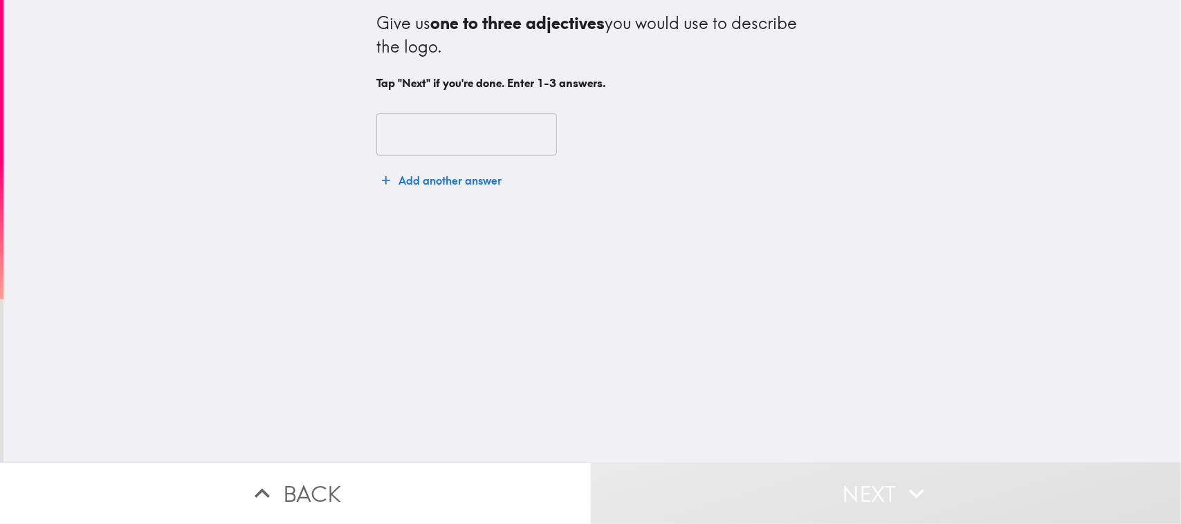
click at [398, 143] on input "text" at bounding box center [466, 134] width 181 height 43
drag, startPoint x: 363, startPoint y: 10, endPoint x: 720, endPoint y: 86, distance: 365.0
click at [506, 53] on h4 "Give us one to three adjectives you would use to describe the logo." at bounding box center [592, 35] width 432 height 48
click at [412, 132] on input "text" at bounding box center [466, 134] width 181 height 43
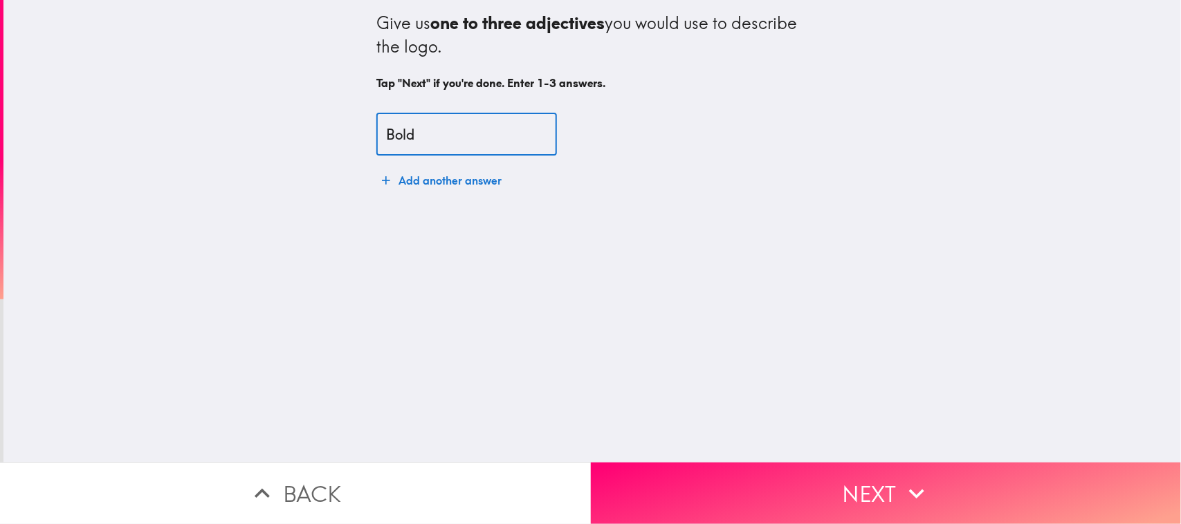
type input "Bold"
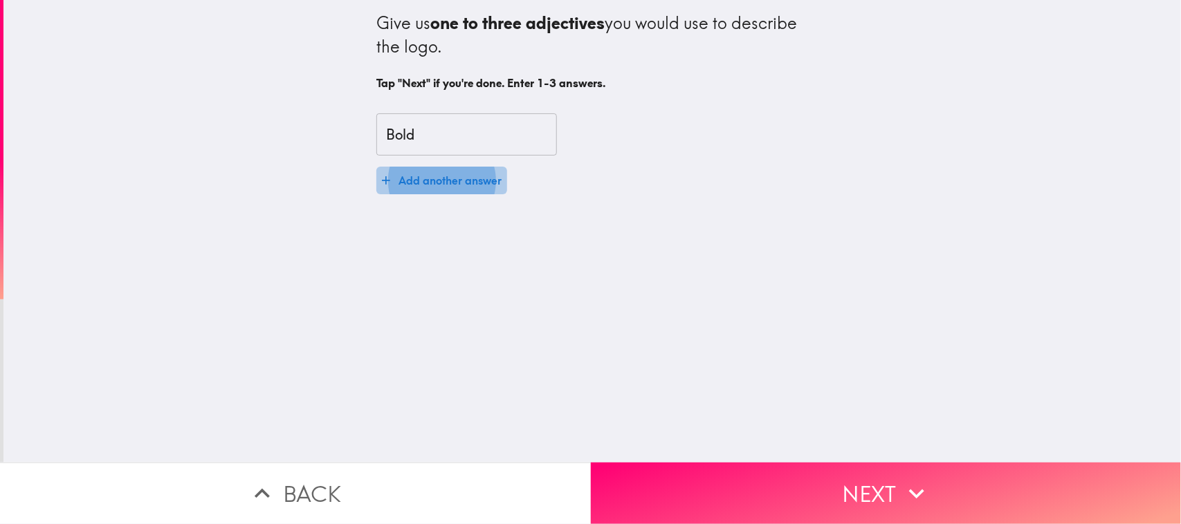
click at [434, 175] on button "Add another answer" at bounding box center [441, 181] width 131 height 28
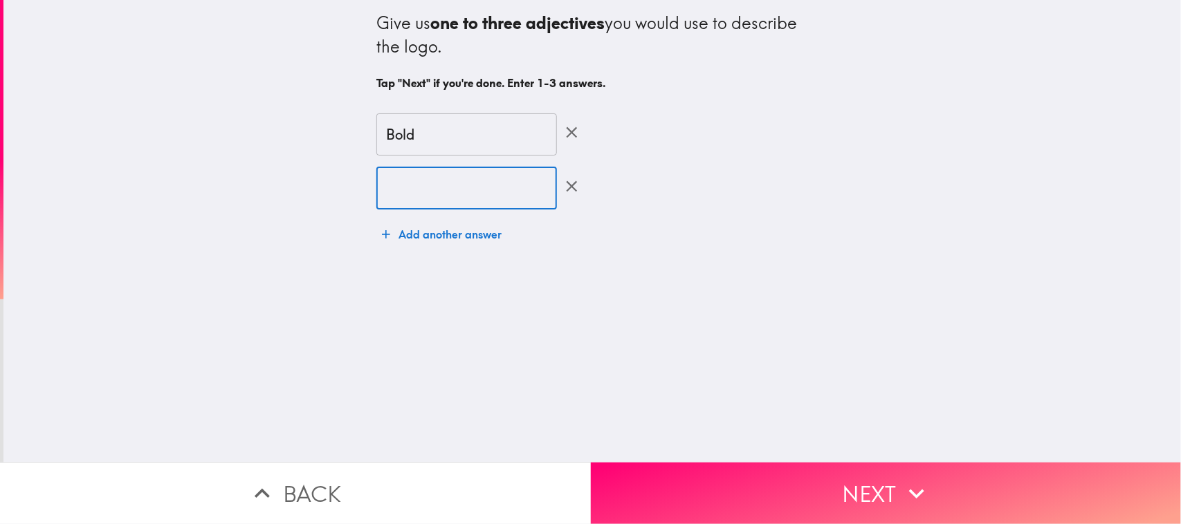
click at [443, 187] on input "text" at bounding box center [466, 188] width 181 height 43
type input "modern"
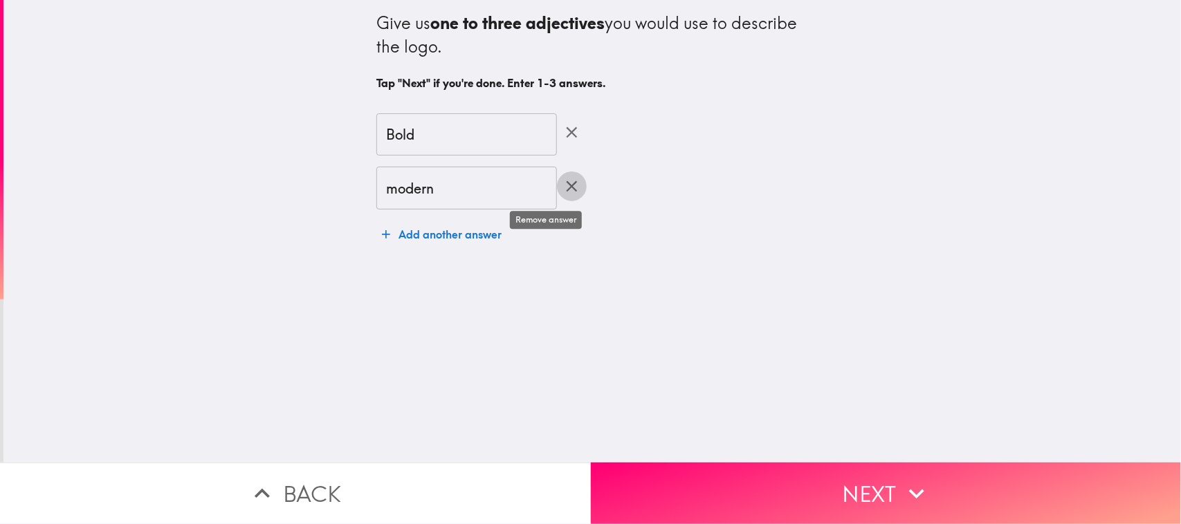
click at [452, 228] on button "Add another answer" at bounding box center [441, 235] width 131 height 28
click at [403, 246] on input "text" at bounding box center [466, 242] width 181 height 43
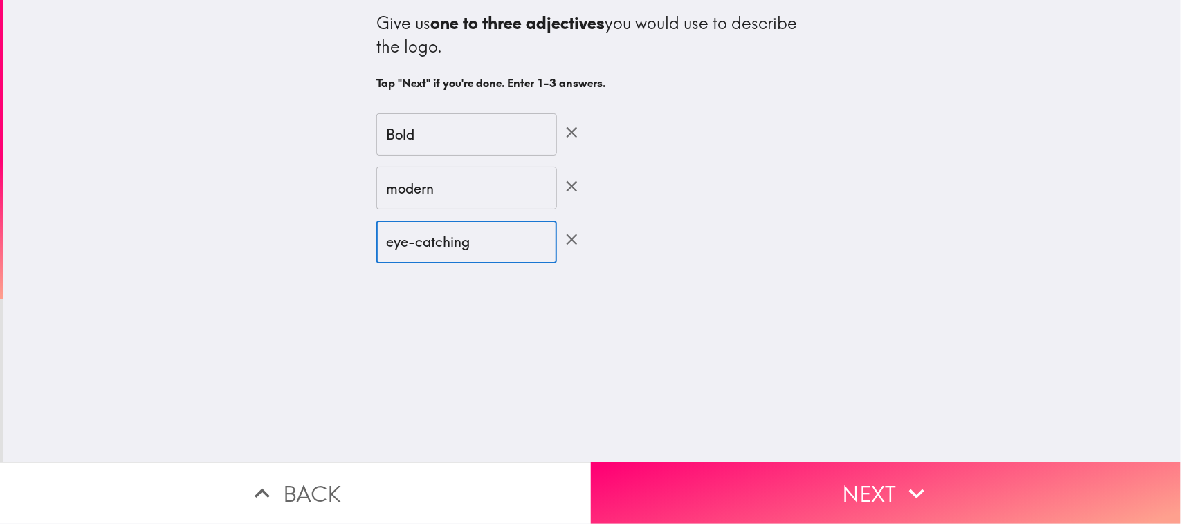
type input "eye-catching"
click at [475, 383] on div "Give us one to three adjectives you would use to describe the logo. Tap "Next" …" at bounding box center [591, 231] width 1177 height 463
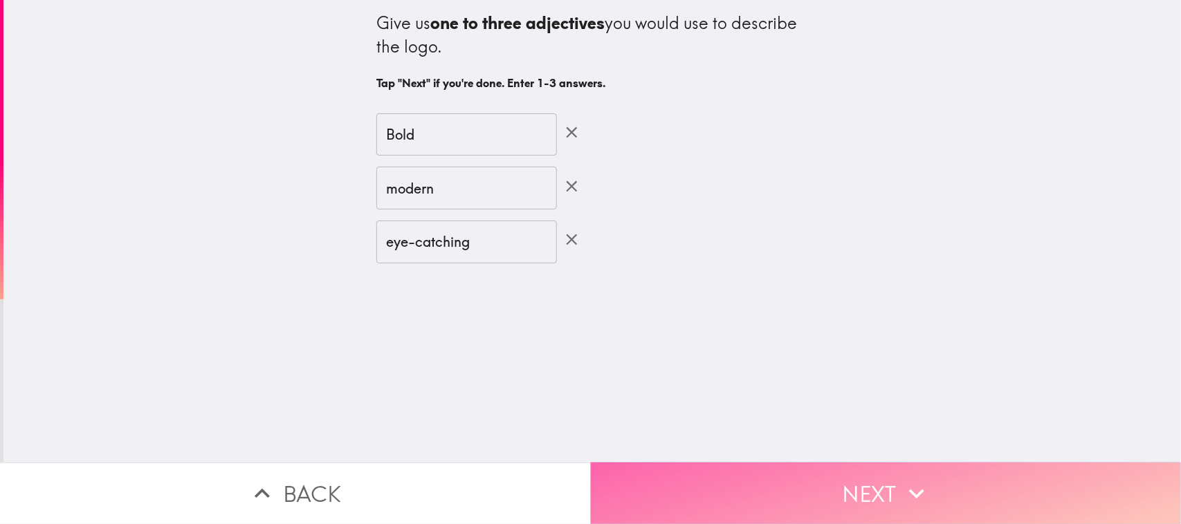
click at [715, 419] on button "Next" at bounding box center [886, 494] width 591 height 62
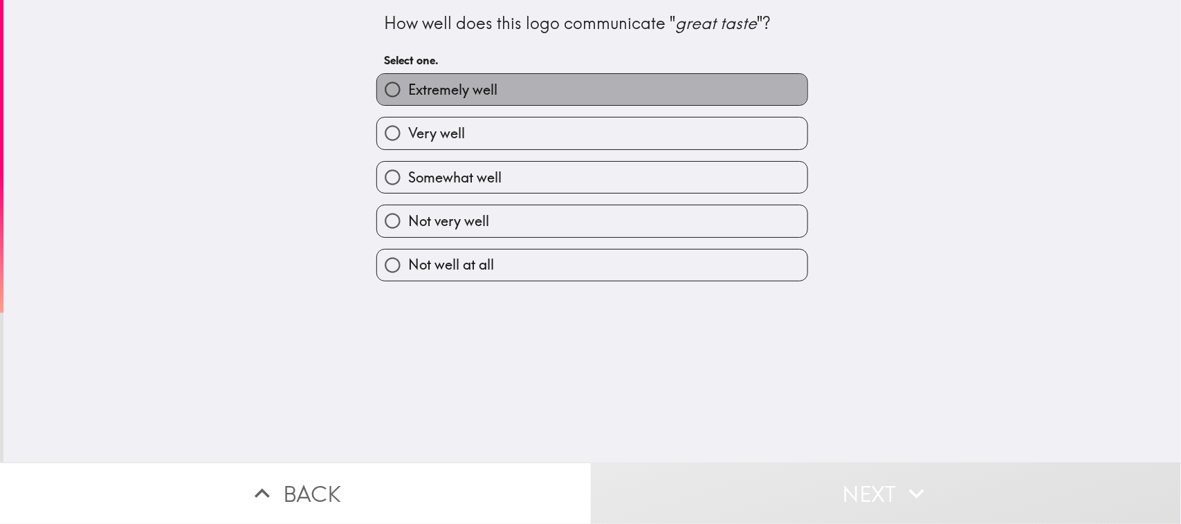
click at [475, 97] on span "Extremely well" at bounding box center [452, 89] width 89 height 19
click at [408, 97] on input "Extremely well" at bounding box center [392, 89] width 31 height 31
radio input "true"
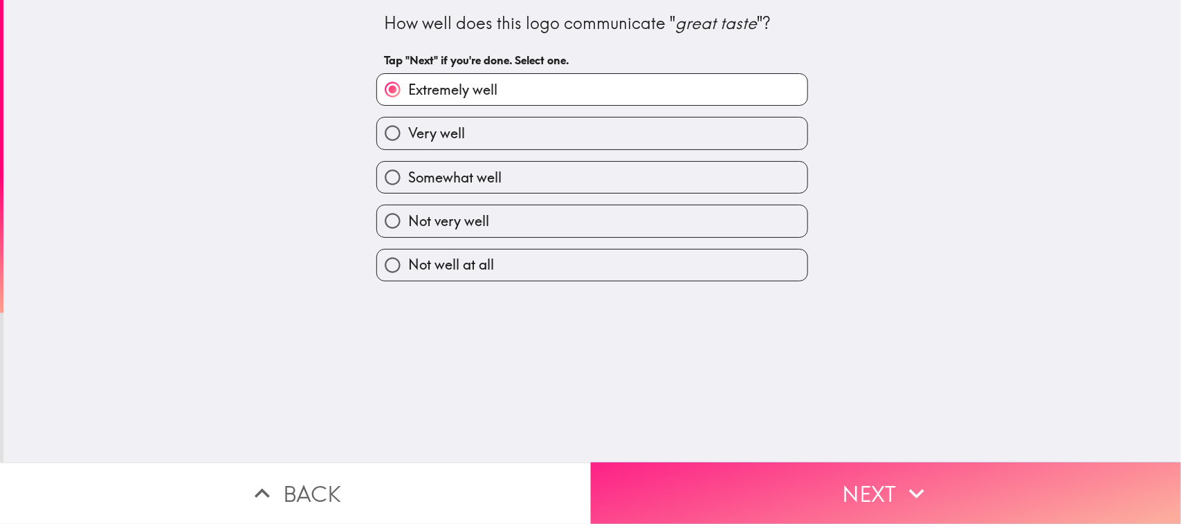
click at [715, 419] on button "Next" at bounding box center [886, 494] width 591 height 62
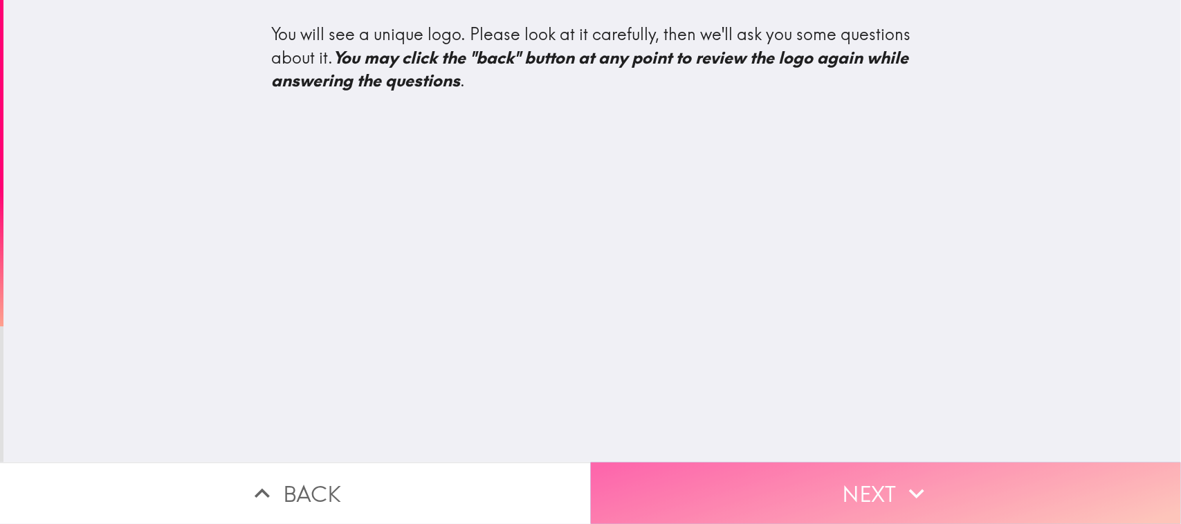
click at [715, 419] on button "Next" at bounding box center [886, 494] width 591 height 62
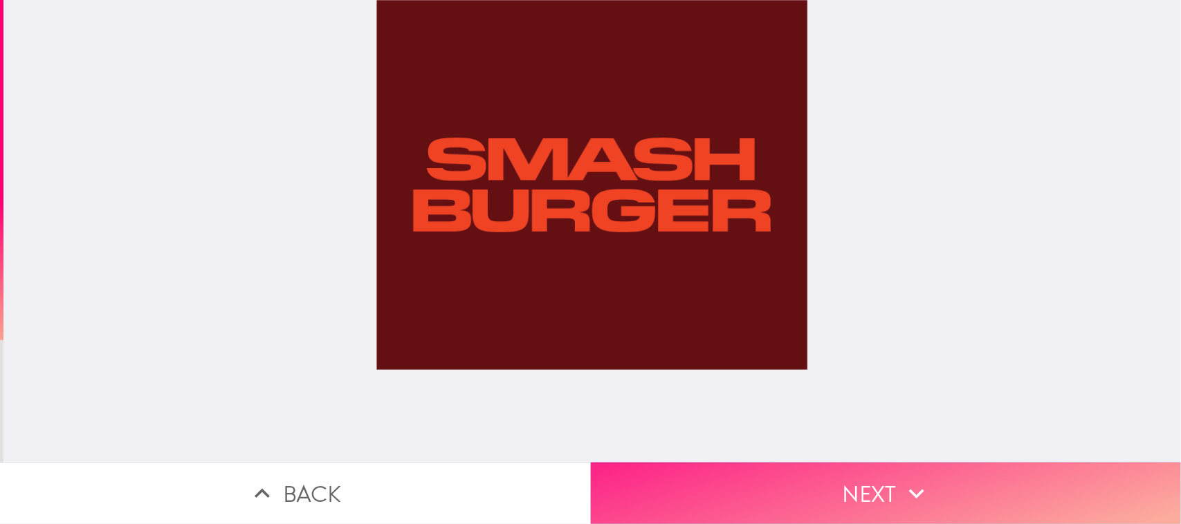
click at [715, 419] on button "Next" at bounding box center [886, 494] width 591 height 62
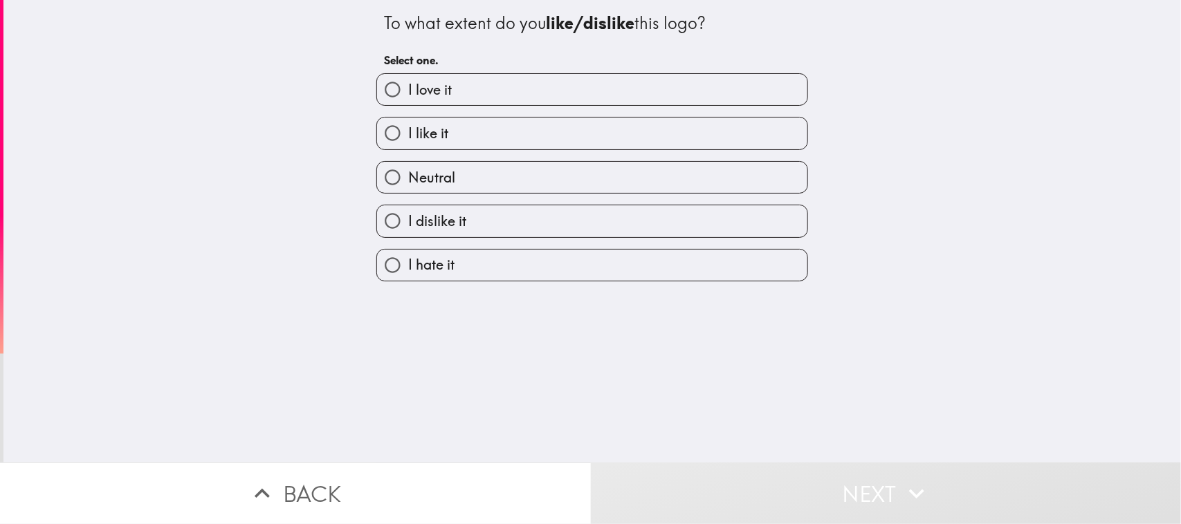
drag, startPoint x: 483, startPoint y: 91, endPoint x: 492, endPoint y: 102, distance: 14.8
click at [483, 90] on label "I love it" at bounding box center [592, 89] width 430 height 31
click at [408, 90] on input "I love it" at bounding box center [392, 89] width 31 height 31
radio input "true"
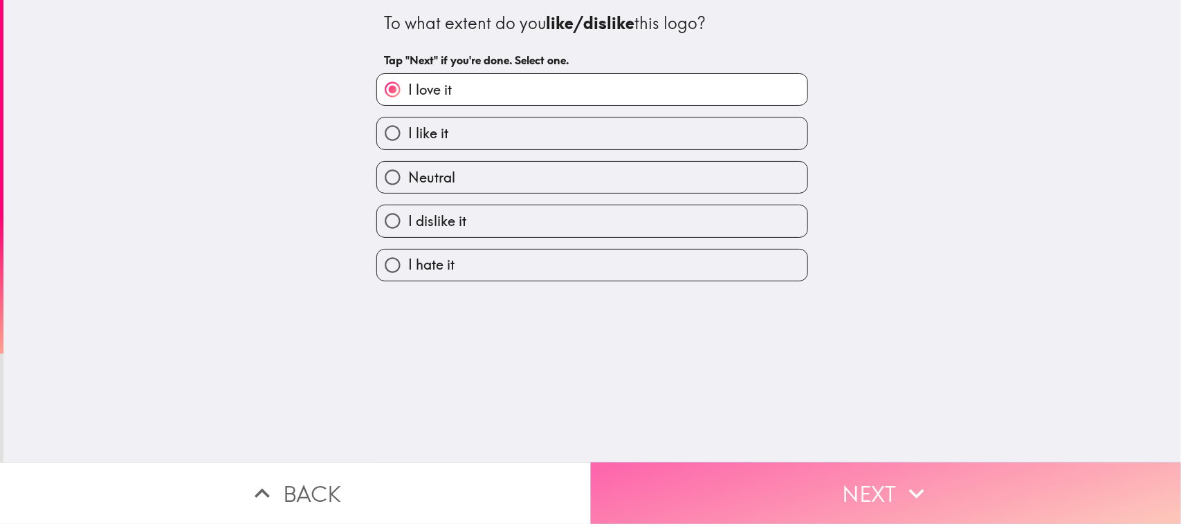
click at [715, 419] on button "Next" at bounding box center [886, 494] width 591 height 62
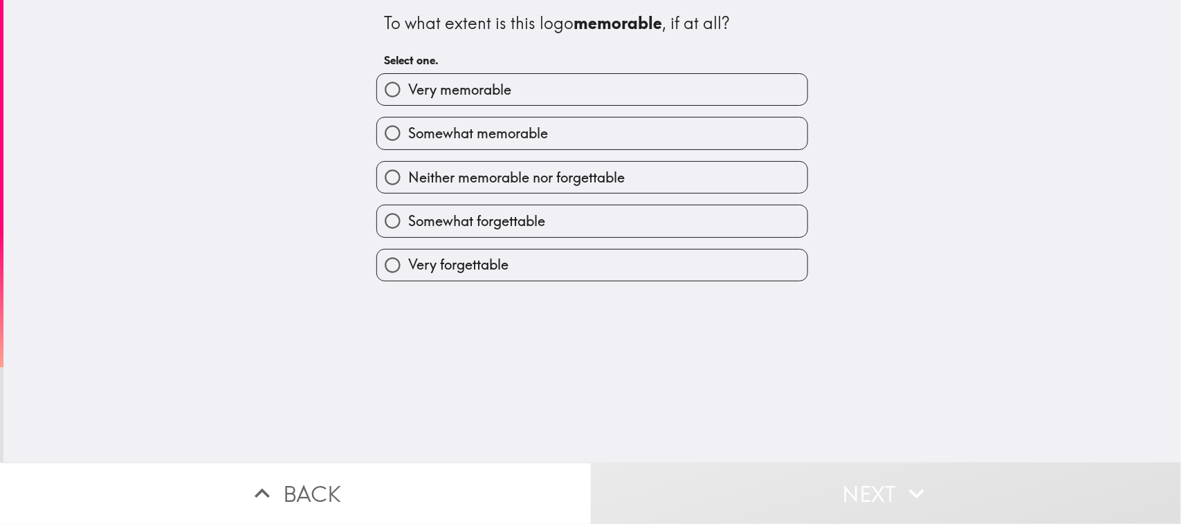
click at [495, 84] on span "Very memorable" at bounding box center [459, 89] width 103 height 19
click at [408, 84] on input "Very memorable" at bounding box center [392, 89] width 31 height 31
radio input "true"
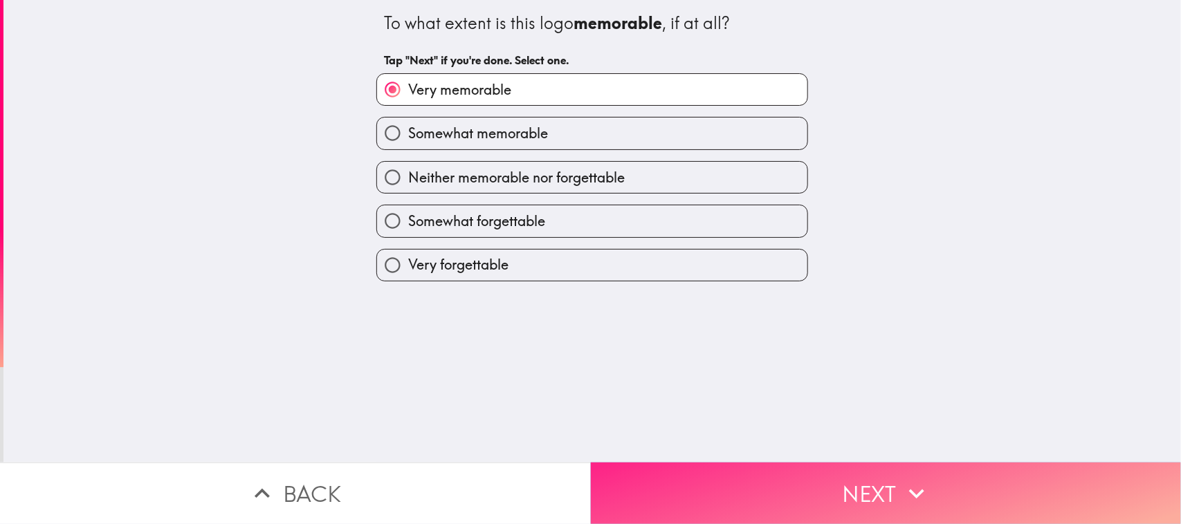
click at [715, 419] on button "Next" at bounding box center [886, 494] width 591 height 62
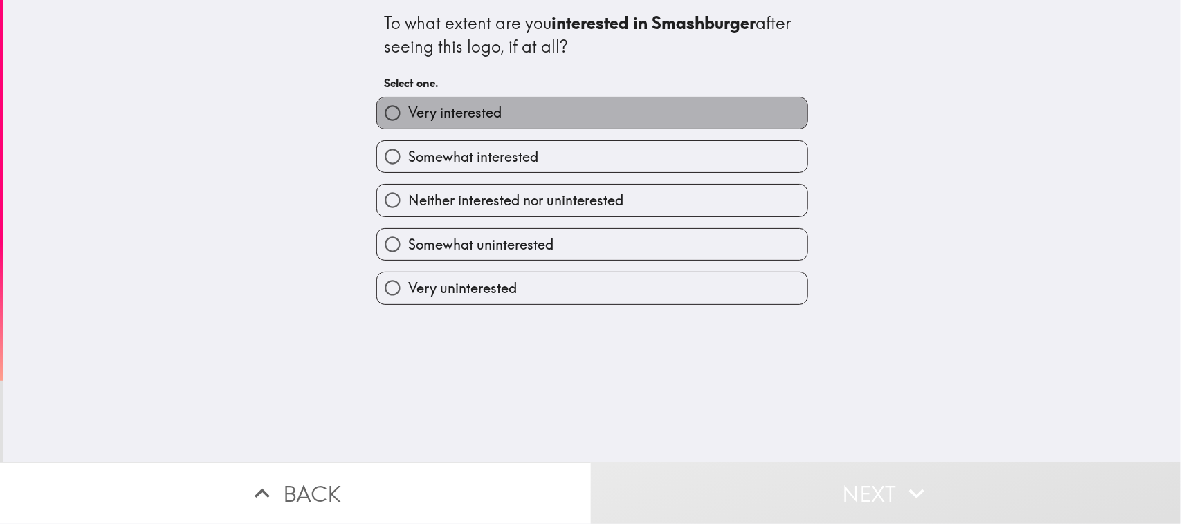
click at [471, 111] on span "Very interested" at bounding box center [454, 112] width 93 height 19
click at [408, 111] on input "Very interested" at bounding box center [392, 113] width 31 height 31
radio input "true"
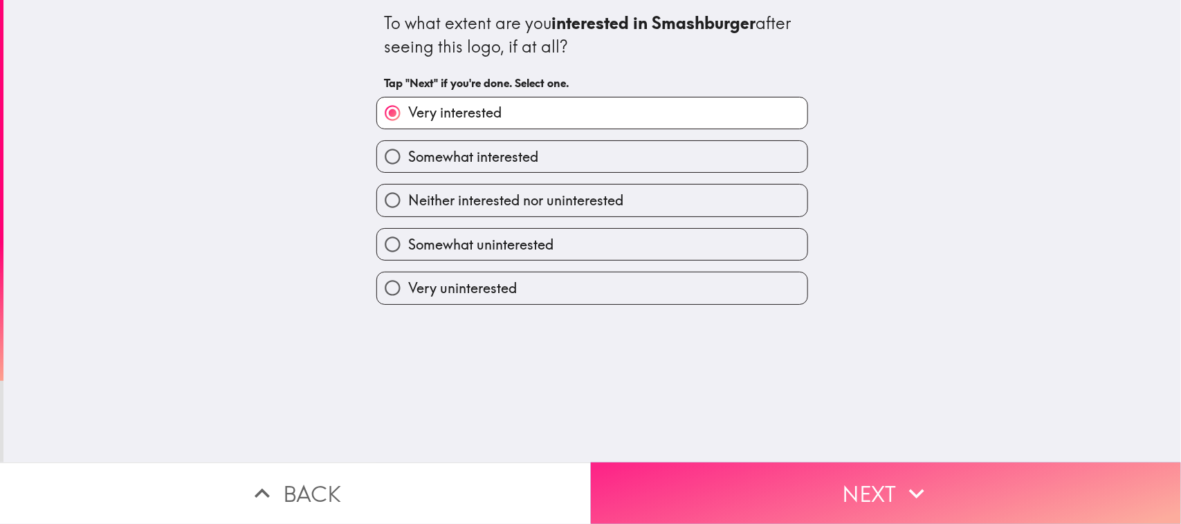
click at [715, 419] on button "Next" at bounding box center [886, 494] width 591 height 62
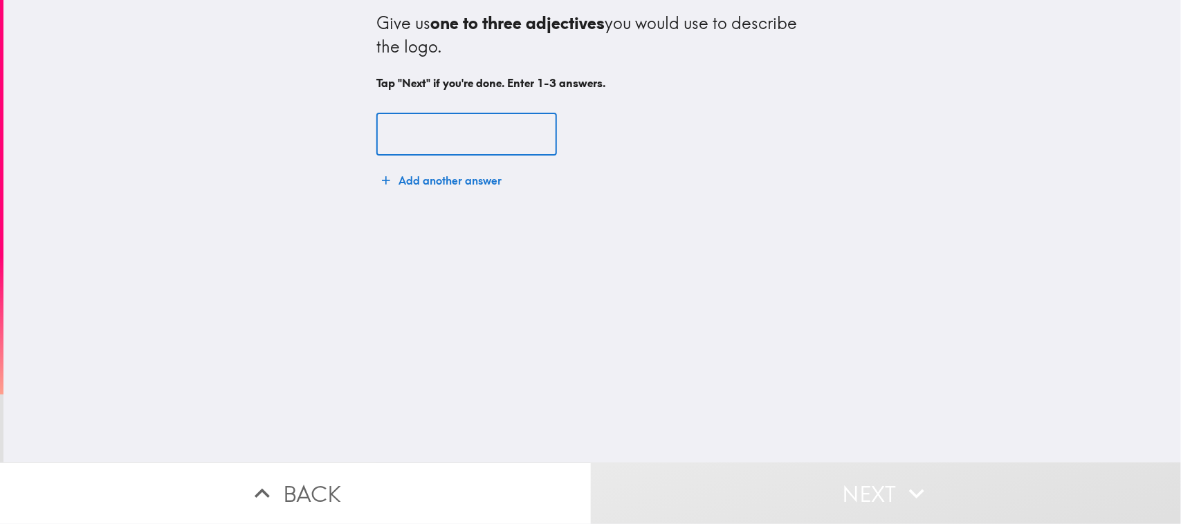
click at [428, 126] on input "text" at bounding box center [466, 134] width 181 height 43
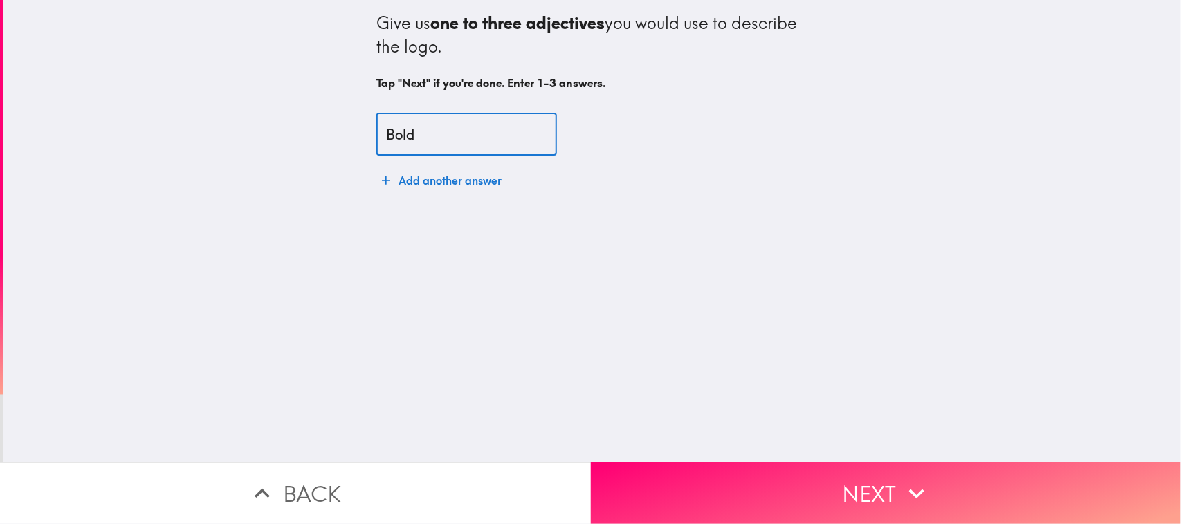
type input "Bold"
click at [426, 175] on button "Add another answer" at bounding box center [441, 181] width 131 height 28
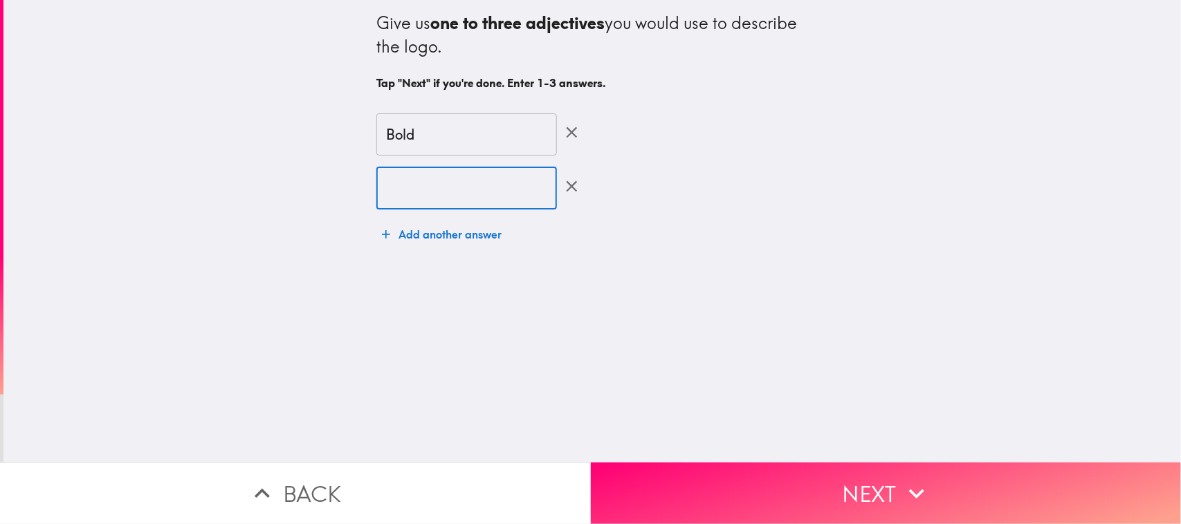
click at [432, 181] on input "text" at bounding box center [466, 188] width 181 height 43
type input "unique"
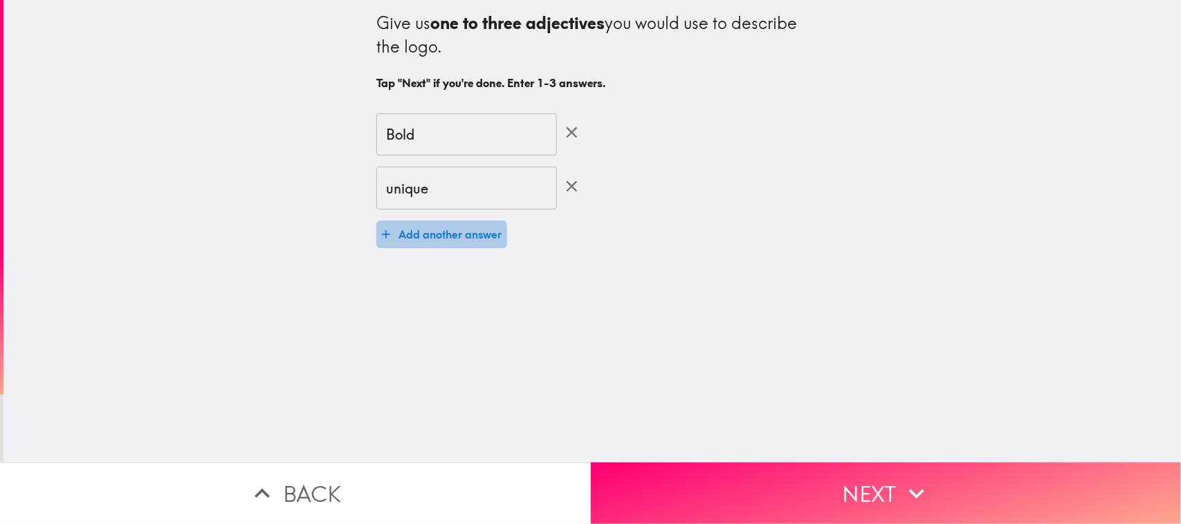
click at [439, 236] on button "Add another answer" at bounding box center [441, 235] width 131 height 28
click at [443, 263] on input "text" at bounding box center [466, 242] width 181 height 43
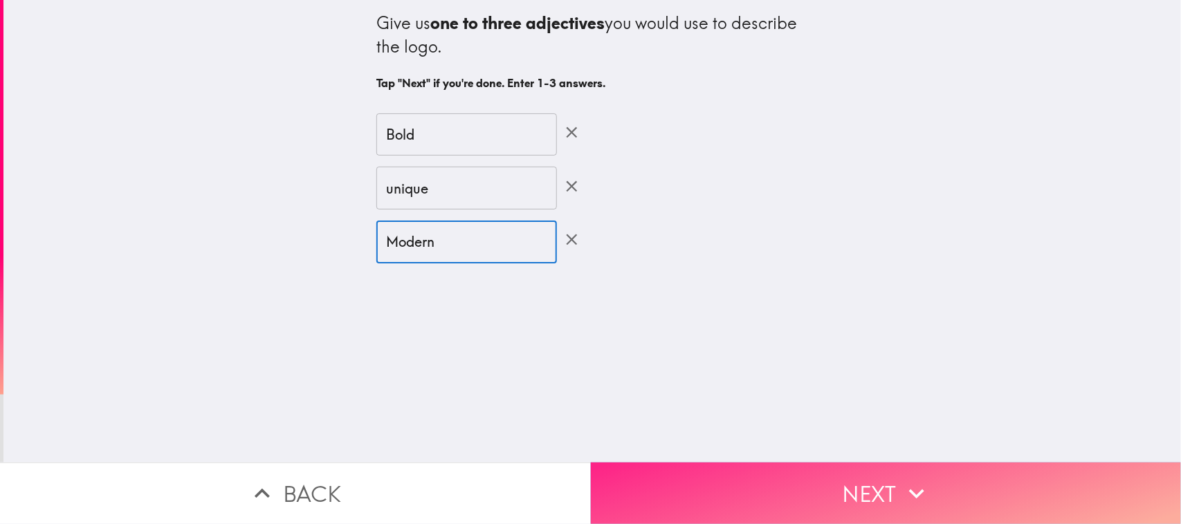
type input "Modern"
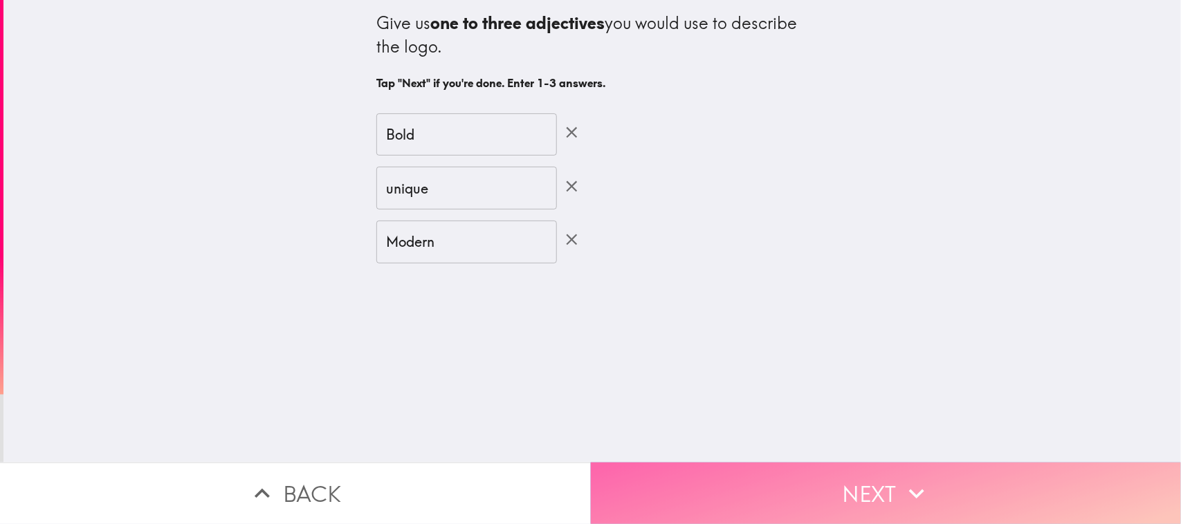
drag, startPoint x: 692, startPoint y: 474, endPoint x: 801, endPoint y: 486, distance: 109.2
click at [692, 419] on button "Next" at bounding box center [886, 494] width 591 height 62
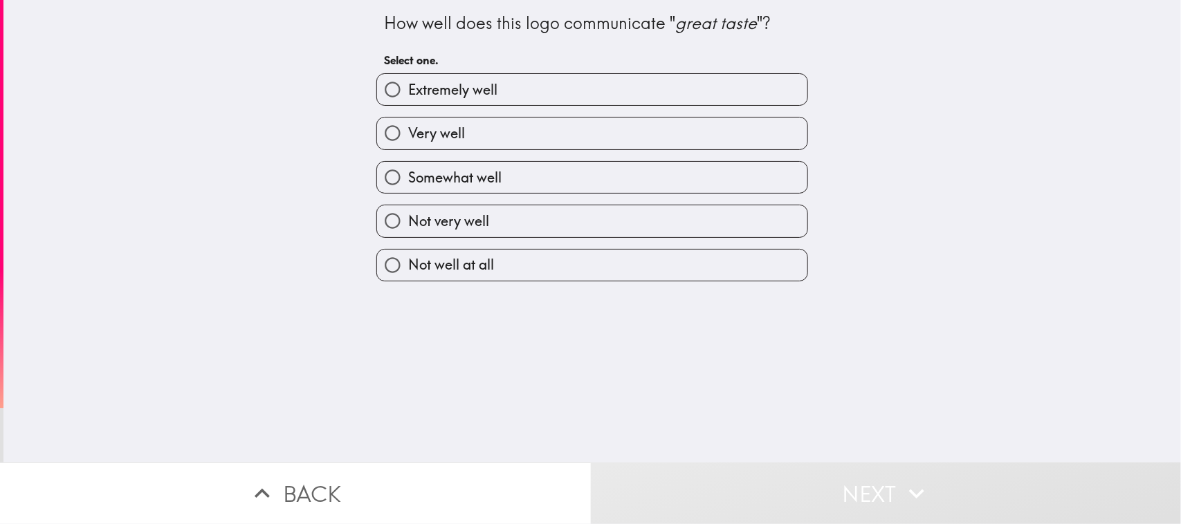
click at [468, 98] on span "Extremely well" at bounding box center [452, 89] width 89 height 19
click at [408, 98] on input "Extremely well" at bounding box center [392, 89] width 31 height 31
radio input "true"
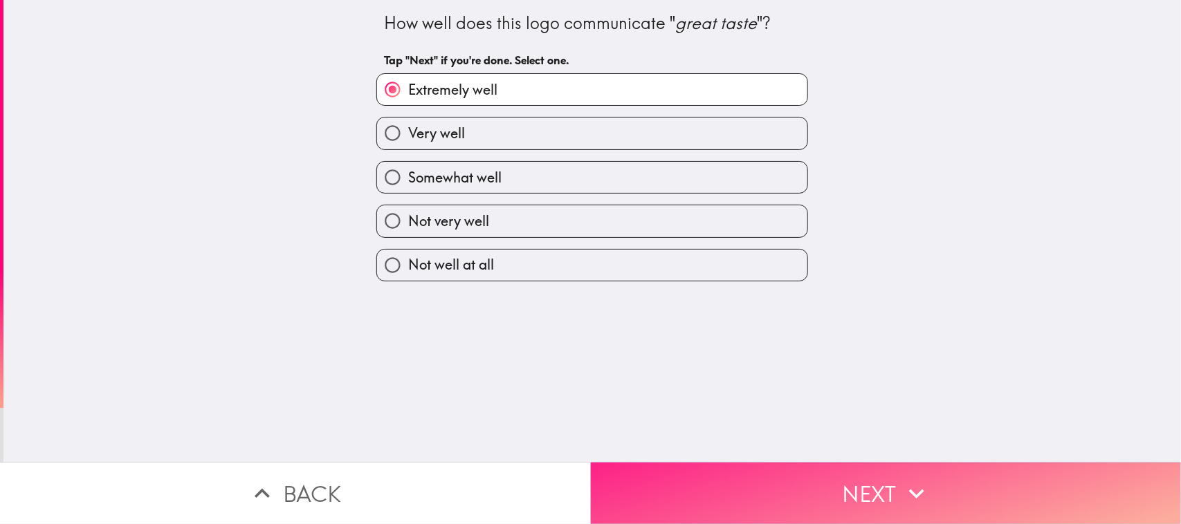
click at [715, 419] on button "Next" at bounding box center [886, 494] width 591 height 62
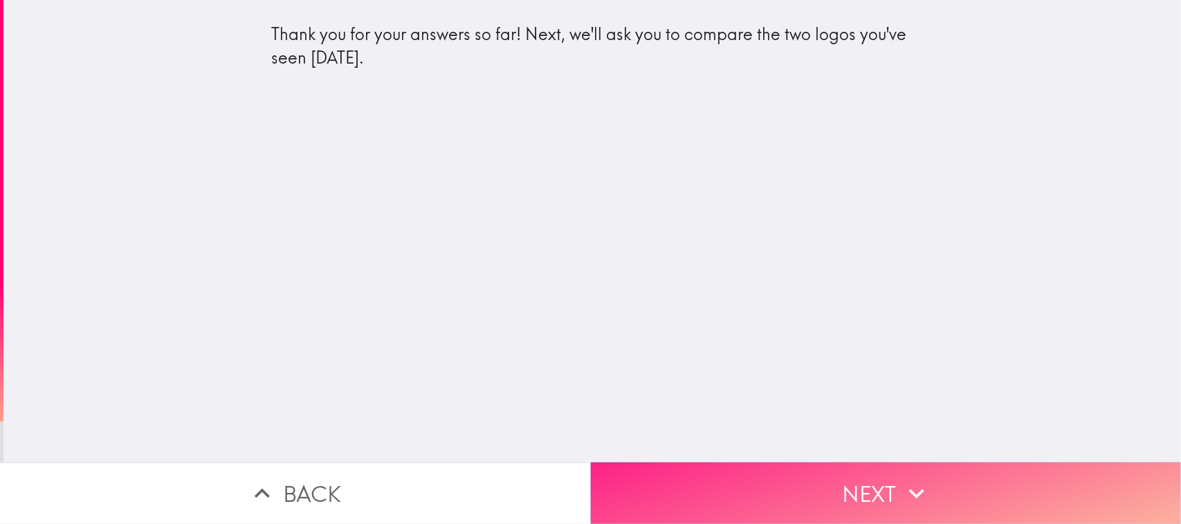
click at [715, 419] on button "Next" at bounding box center [886, 494] width 591 height 62
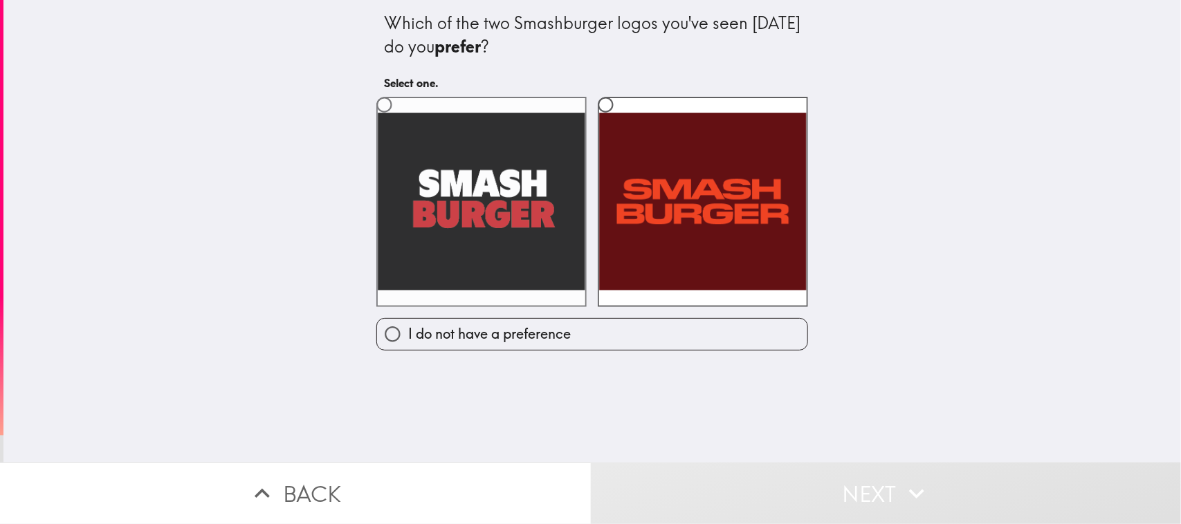
click at [415, 109] on label at bounding box center [481, 202] width 210 height 210
click at [400, 109] on input "radio" at bounding box center [384, 104] width 31 height 31
radio input "true"
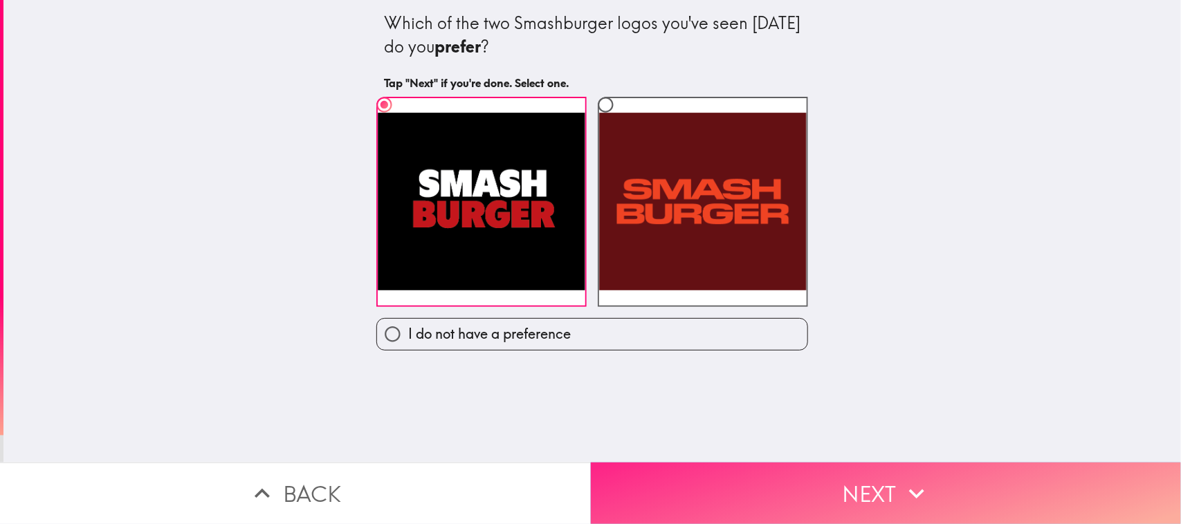
click at [715, 419] on button "Next" at bounding box center [886, 494] width 591 height 62
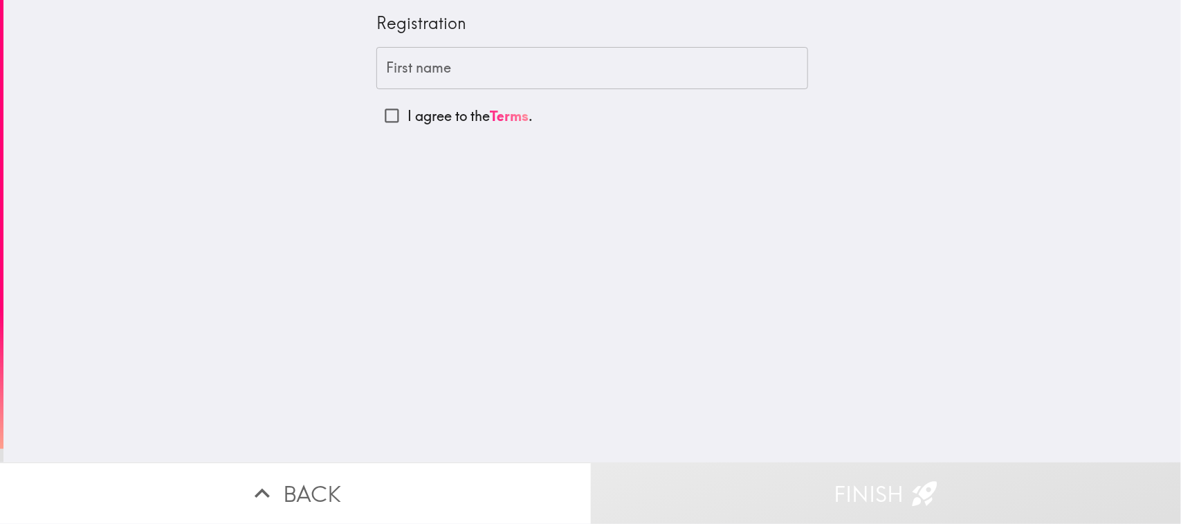
click at [409, 57] on div "First name First name" at bounding box center [592, 68] width 432 height 43
drag, startPoint x: 346, startPoint y: 19, endPoint x: 441, endPoint y: 18, distance: 95.5
click at [441, 18] on div "Registration First name First name I agree to the Terms ." at bounding box center [591, 231] width 1177 height 463
click at [392, 25] on div "Registration" at bounding box center [592, 24] width 432 height 24
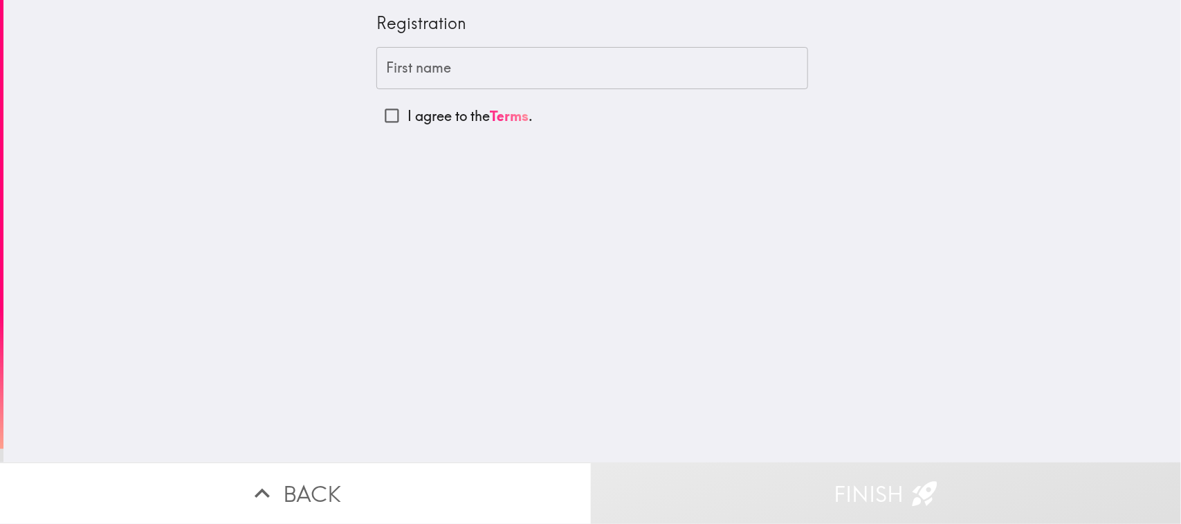
click at [441, 75] on input "First name" at bounding box center [592, 68] width 432 height 43
click at [602, 76] on input "First name" at bounding box center [592, 68] width 432 height 43
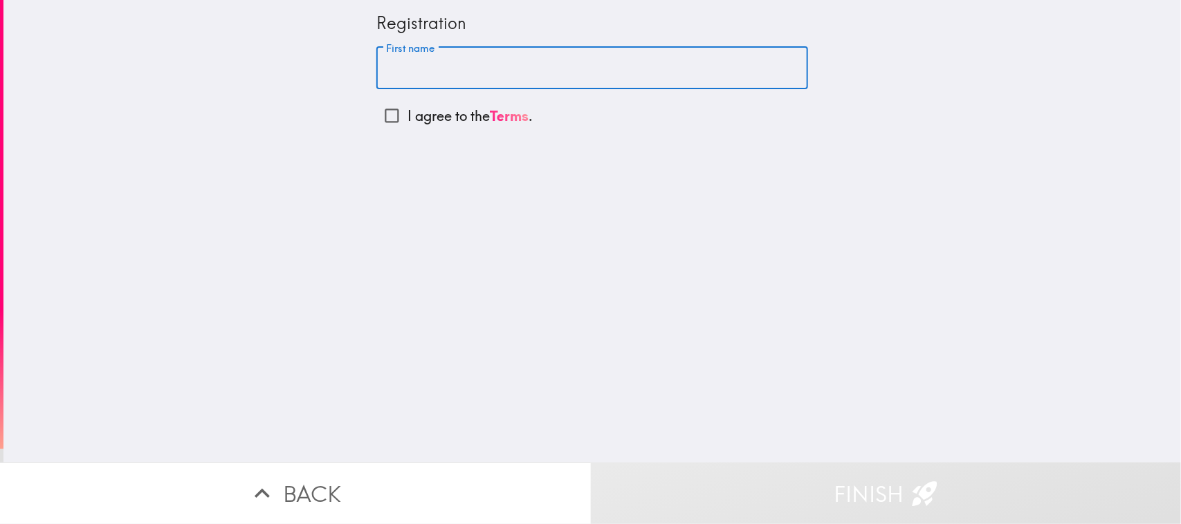
click at [430, 66] on input "First name" at bounding box center [592, 68] width 432 height 43
type input "RAVEN"
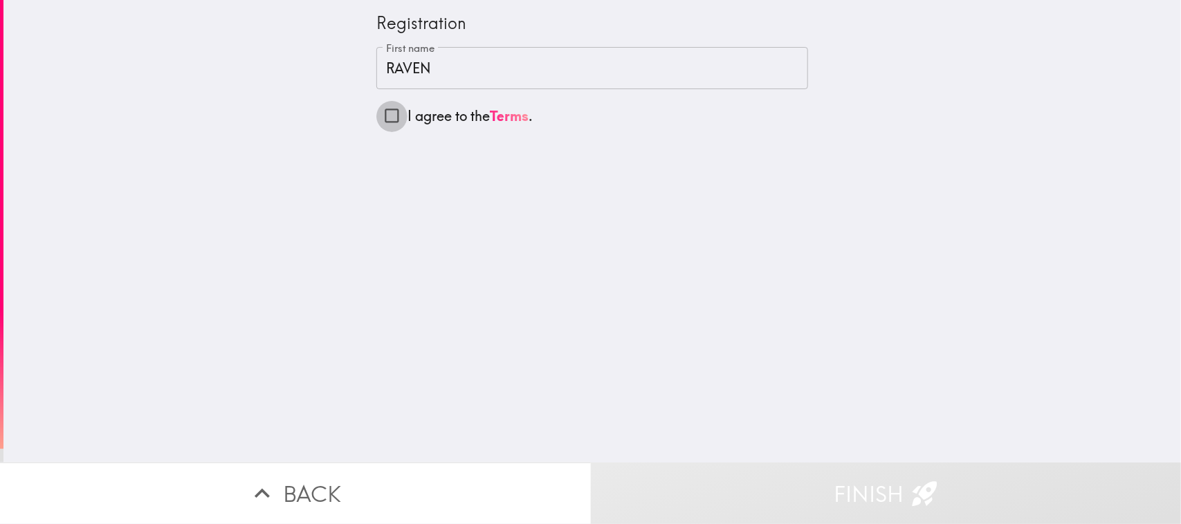
click at [403, 192] on div "Registration First name [PERSON_NAME] First name I agree to the Terms ." at bounding box center [591, 231] width 1177 height 463
click at [389, 122] on input "I agree to the Terms ." at bounding box center [391, 115] width 31 height 31
checkbox input "true"
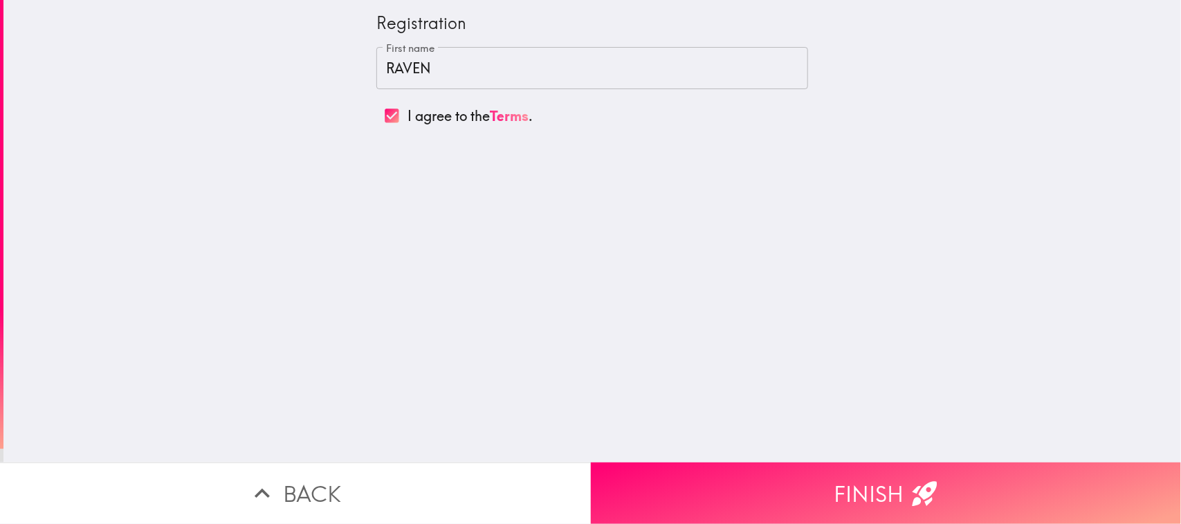
drag, startPoint x: 720, startPoint y: 474, endPoint x: 846, endPoint y: 495, distance: 127.6
click at [715, 419] on button "Finish" at bounding box center [886, 494] width 591 height 62
